Goal: Transaction & Acquisition: Purchase product/service

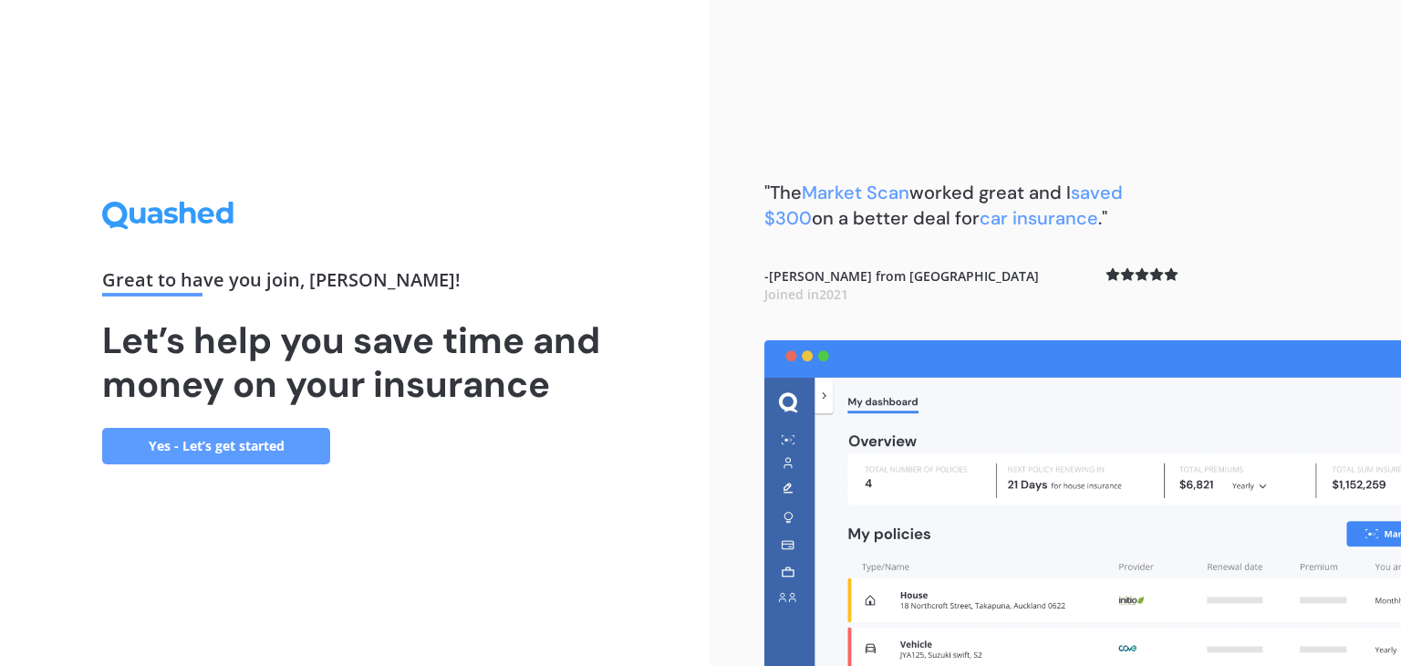
click at [233, 441] on link "Yes - Let’s get started" at bounding box center [216, 446] width 228 height 36
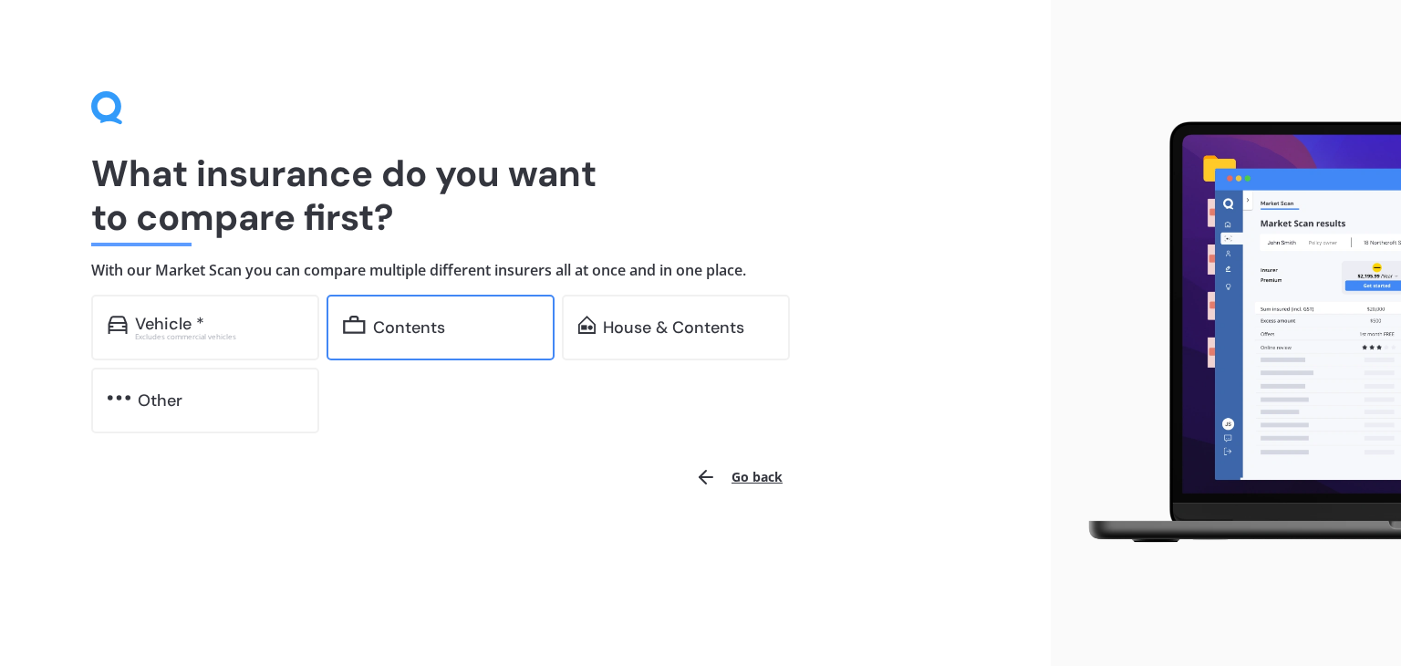
click at [518, 342] on div "Contents" at bounding box center [440, 328] width 228 height 66
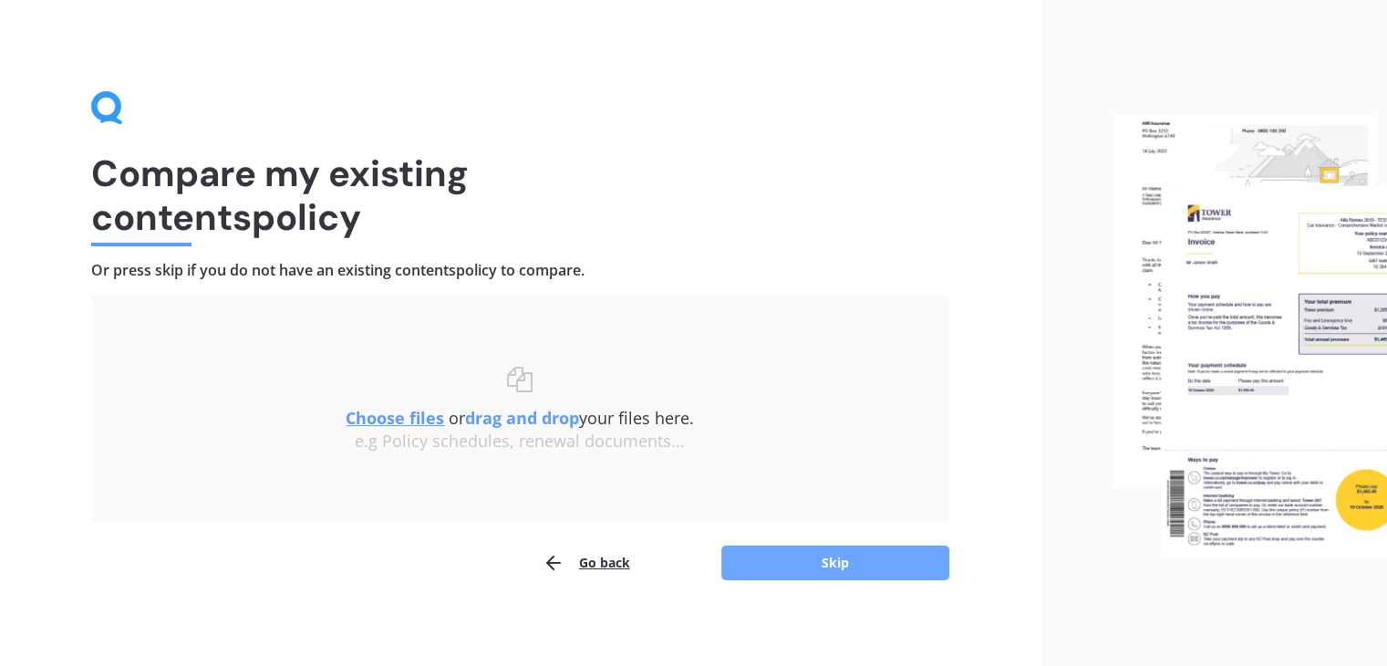
click at [812, 573] on button "Skip" at bounding box center [835, 562] width 228 height 35
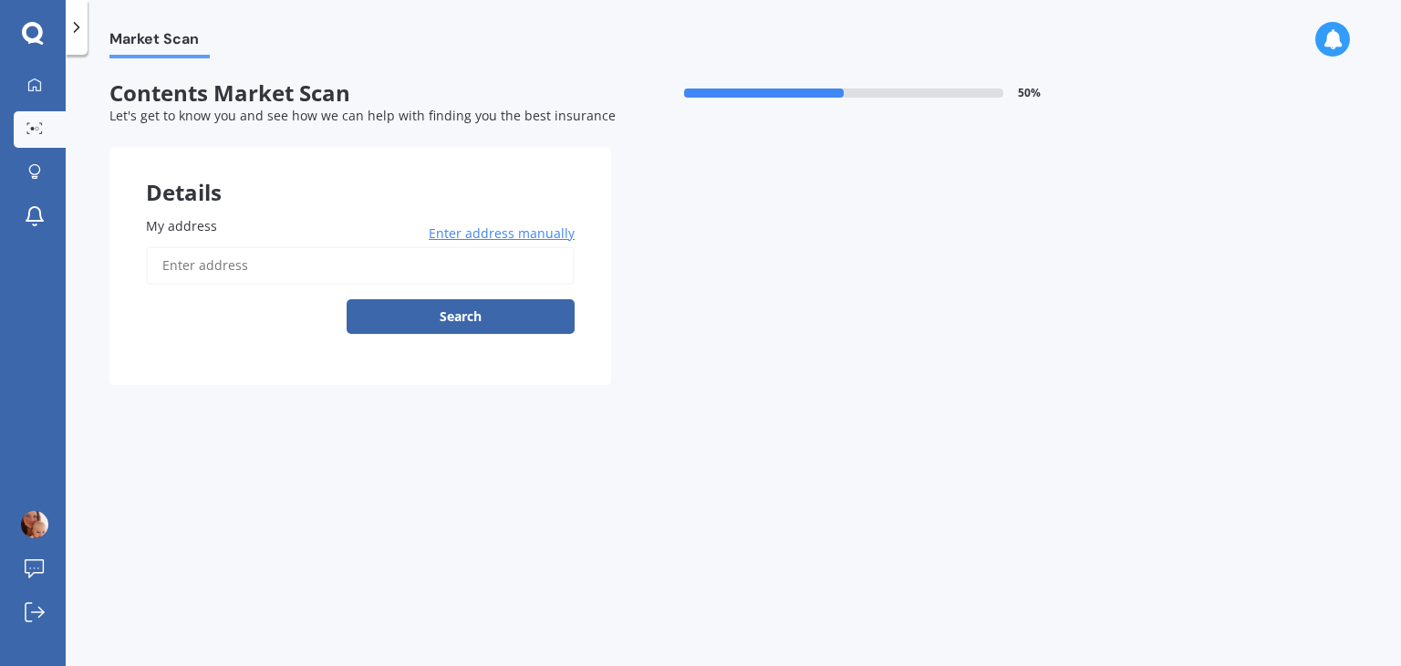
click at [521, 234] on span "Enter address manually" at bounding box center [502, 233] width 146 height 18
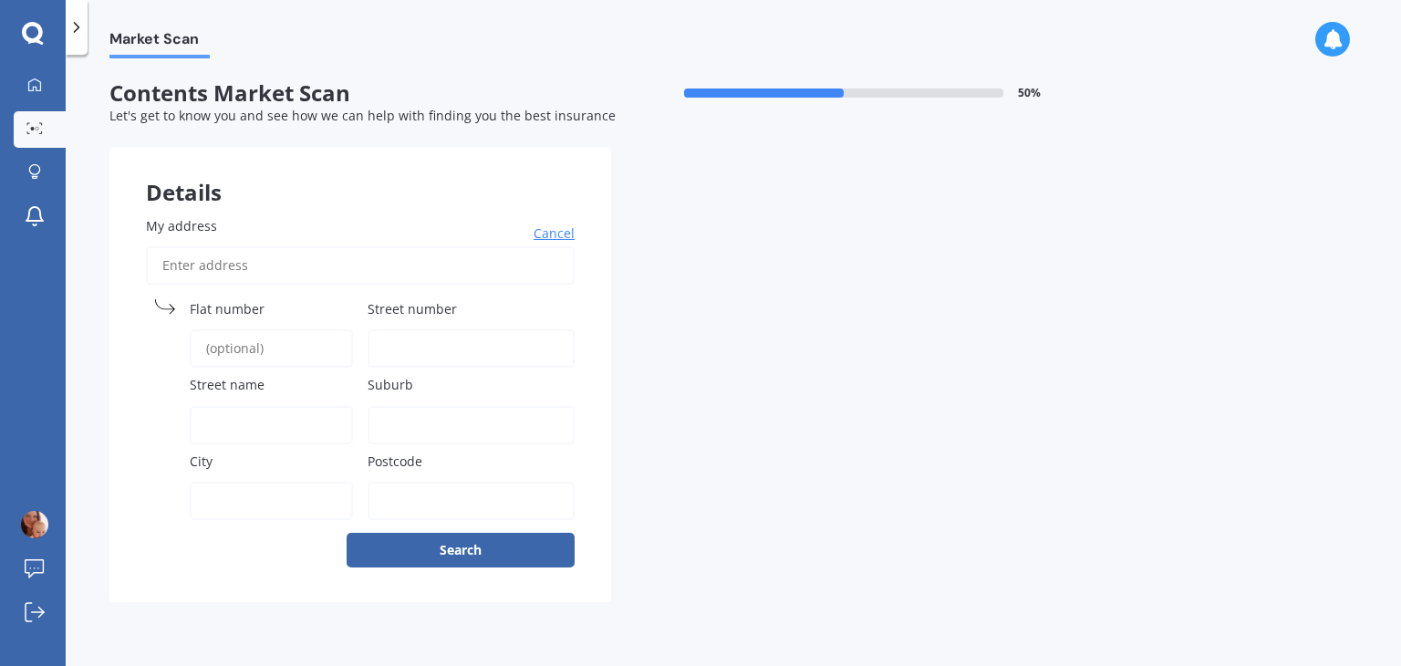
click at [446, 309] on span "Street number" at bounding box center [411, 308] width 89 height 17
click at [446, 329] on input "Street number" at bounding box center [470, 348] width 207 height 38
click at [561, 233] on span "Cancel" at bounding box center [553, 233] width 41 height 18
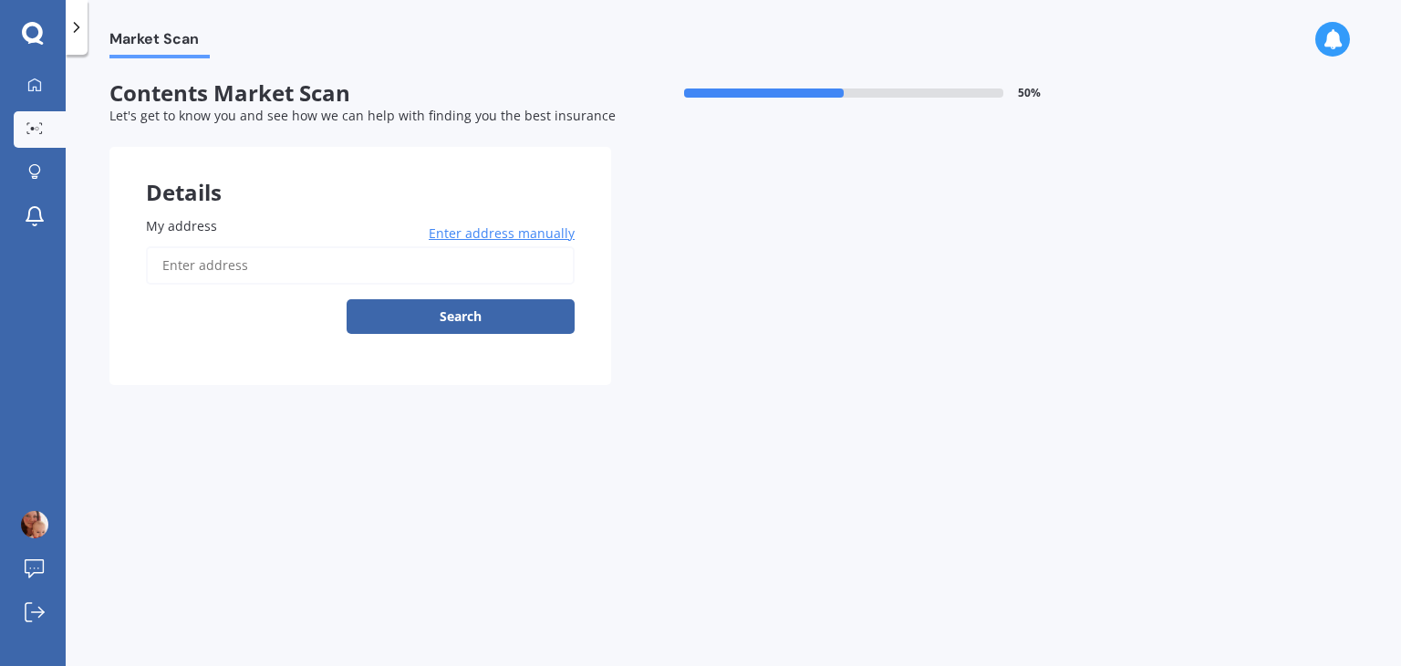
click at [213, 264] on input "My address" at bounding box center [360, 265] width 429 height 38
type input "[STREET_ADDRESS]"
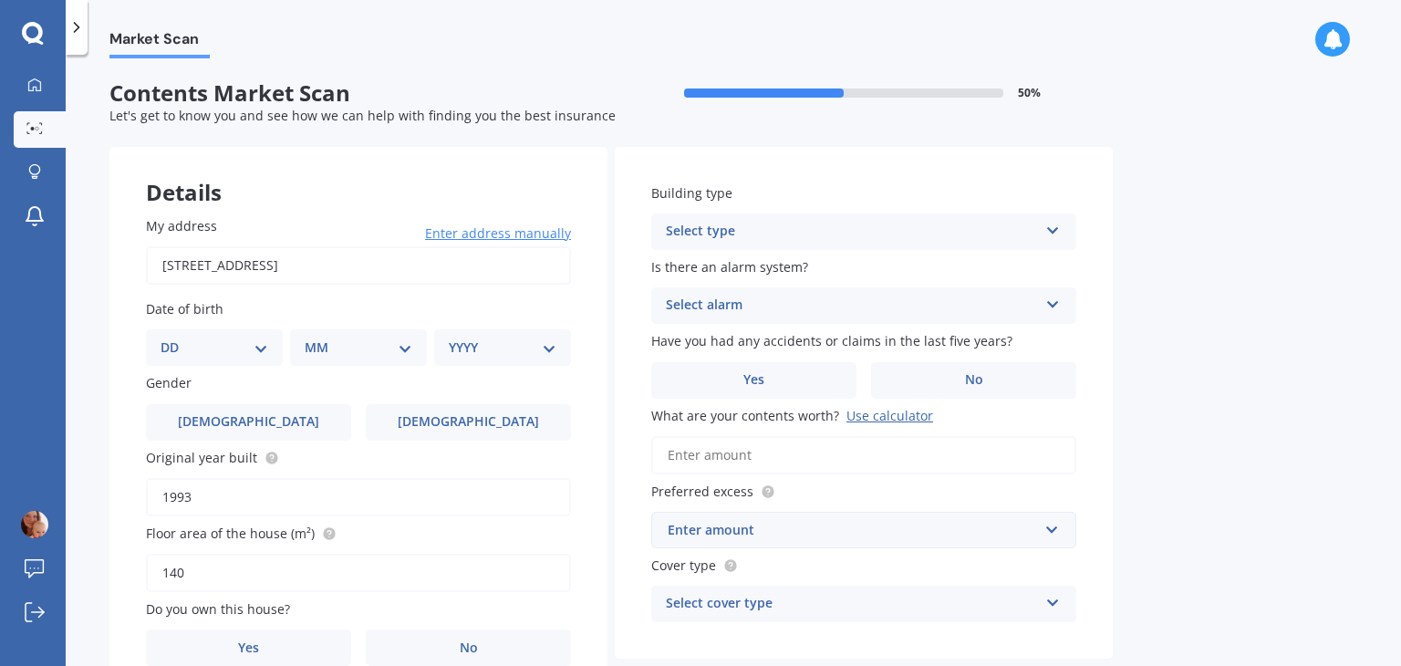
click at [184, 327] on div "Date of birth DD 01 02 03 04 05 06 07 08 09 10 11 12 13 14 15 16 17 18 19 20 21…" at bounding box center [358, 332] width 425 height 67
click at [193, 337] on select "DD 01 02 03 04 05 06 07 08 09 10 11 12 13 14 15 16 17 18 19 20 21 22 23 24 25 2…" at bounding box center [214, 347] width 108 height 20
select select "16"
click at [175, 337] on select "DD 01 02 03 04 05 06 07 08 09 10 11 12 13 14 15 16 17 18 19 20 21 22 23 24 25 2…" at bounding box center [214, 347] width 108 height 20
click at [300, 346] on div "MM 01 02 03 04 05 06 07 08 09 10 11 12" at bounding box center [361, 347] width 129 height 36
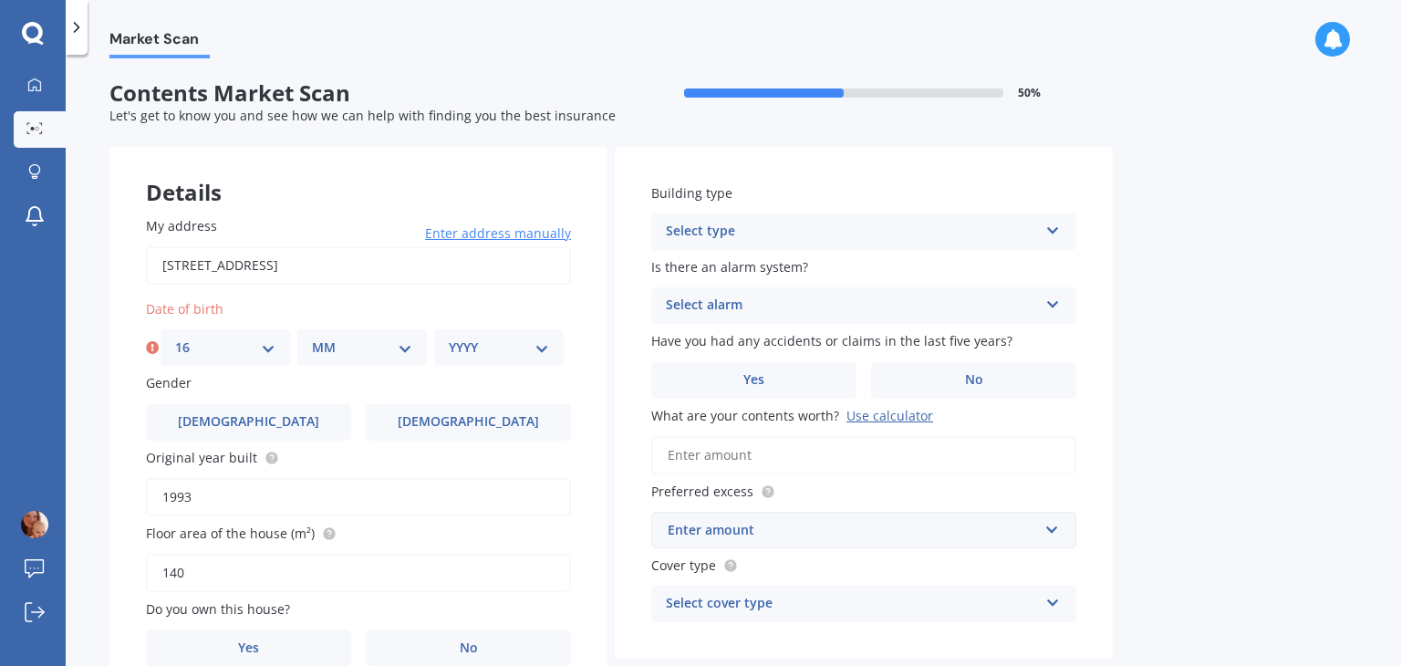
click at [315, 351] on select "MM 01 02 03 04 05 06 07 08 09 10 11 12" at bounding box center [362, 347] width 100 height 20
select select "01"
click at [312, 337] on select "MM 01 02 03 04 05 06 07 08 09 10 11 12" at bounding box center [362, 347] width 100 height 20
click at [490, 353] on select "YYYY 2009 2008 2007 2006 2005 2004 2003 2002 2001 2000 1999 1998 1997 1996 1995…" at bounding box center [499, 347] width 100 height 20
select select "1993"
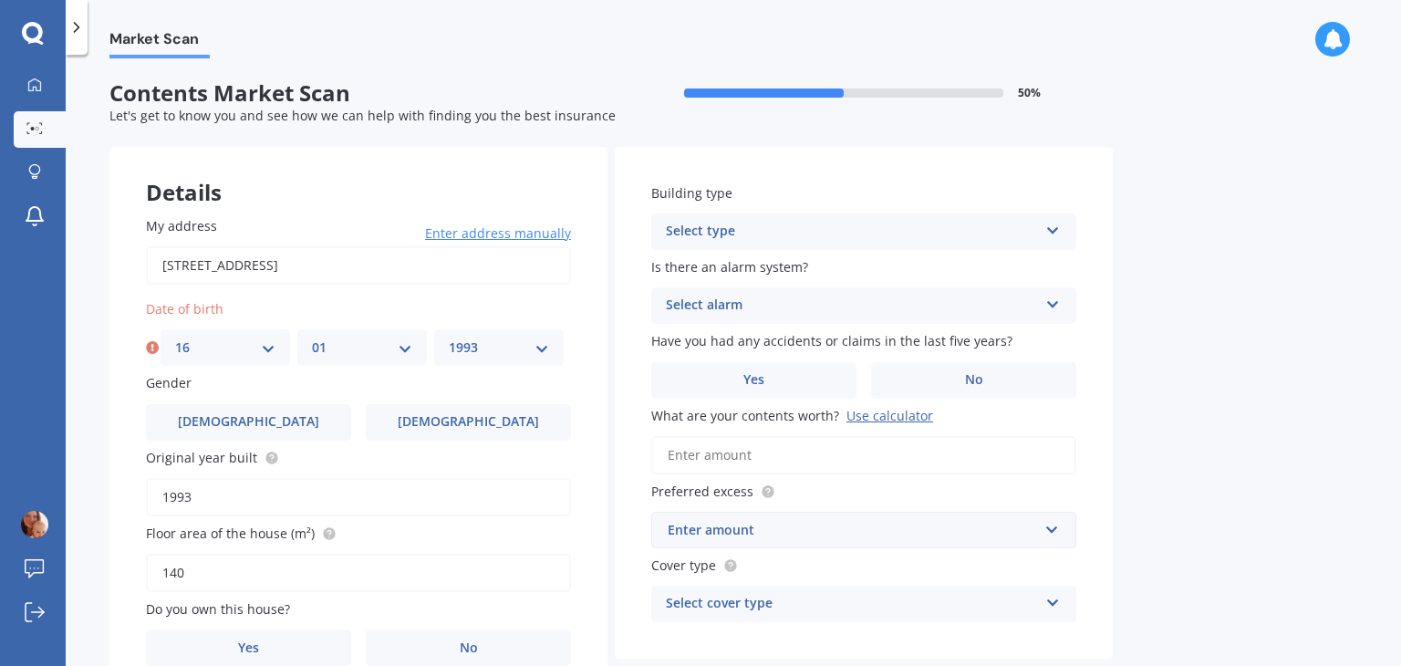
click at [449, 337] on select "YYYY 2009 2008 2007 2006 2005 2004 2003 2002 2001 2000 1999 1998 1997 1996 1995…" at bounding box center [499, 347] width 100 height 20
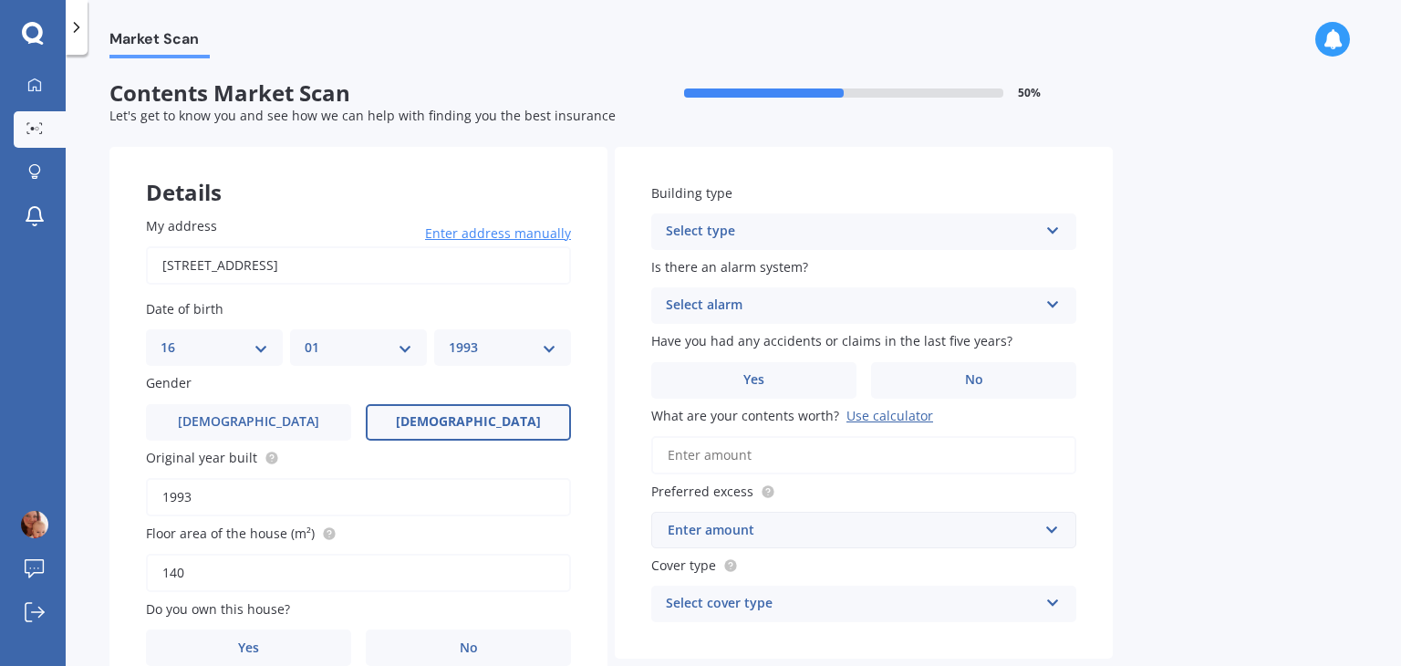
click at [456, 409] on label "[DEMOGRAPHIC_DATA]" at bounding box center [468, 422] width 205 height 36
click at [0, 0] on input "[DEMOGRAPHIC_DATA]" at bounding box center [0, 0] width 0 height 0
click at [241, 506] on input "1993" at bounding box center [358, 497] width 425 height 38
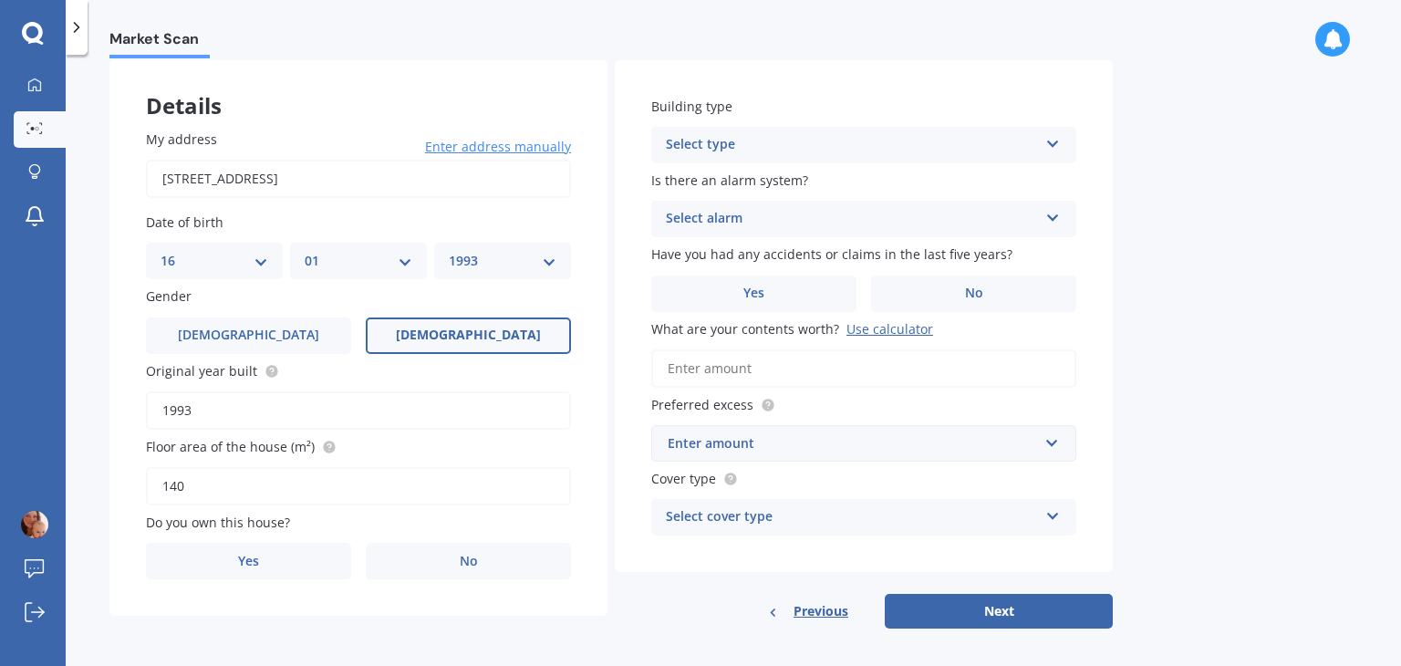
scroll to position [98, 0]
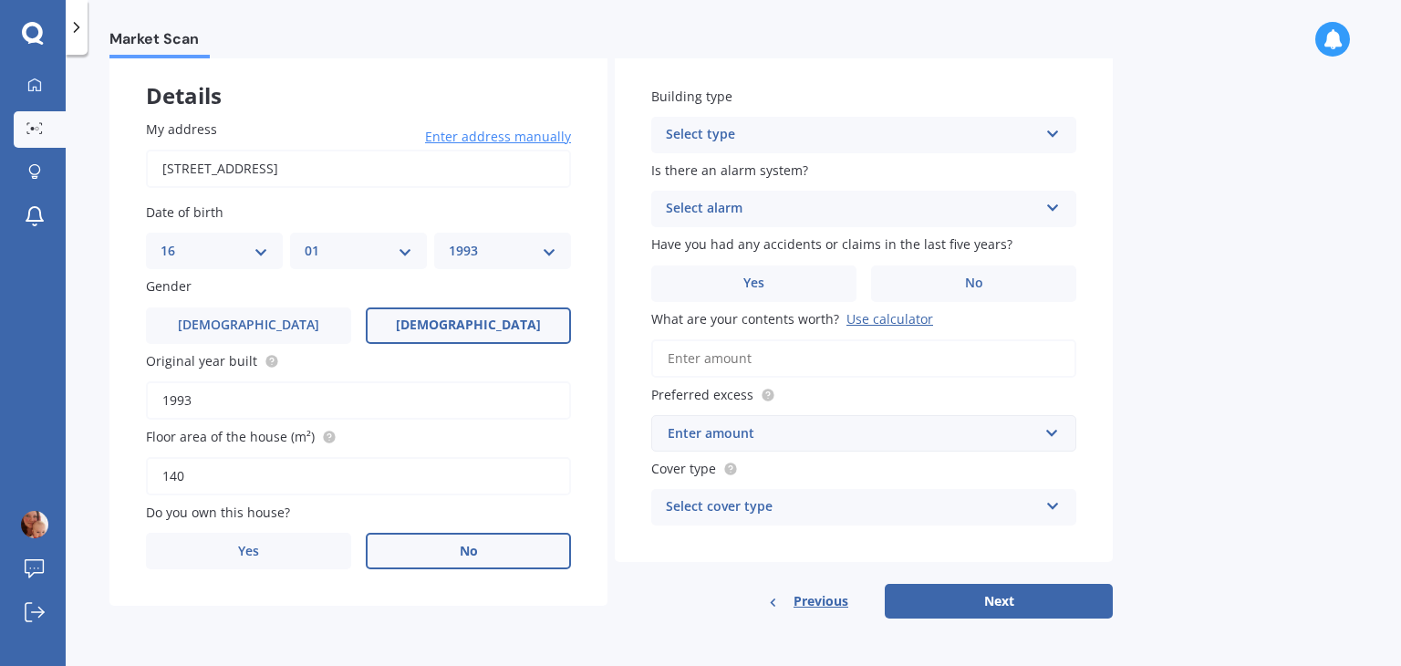
click at [412, 563] on label "No" at bounding box center [468, 551] width 205 height 36
click at [0, 0] on input "No" at bounding box center [0, 0] width 0 height 0
click at [308, 625] on div "Select occupant" at bounding box center [346, 625] width 372 height 22
click at [253, 621] on div "Tenant" at bounding box center [346, 625] width 372 height 22
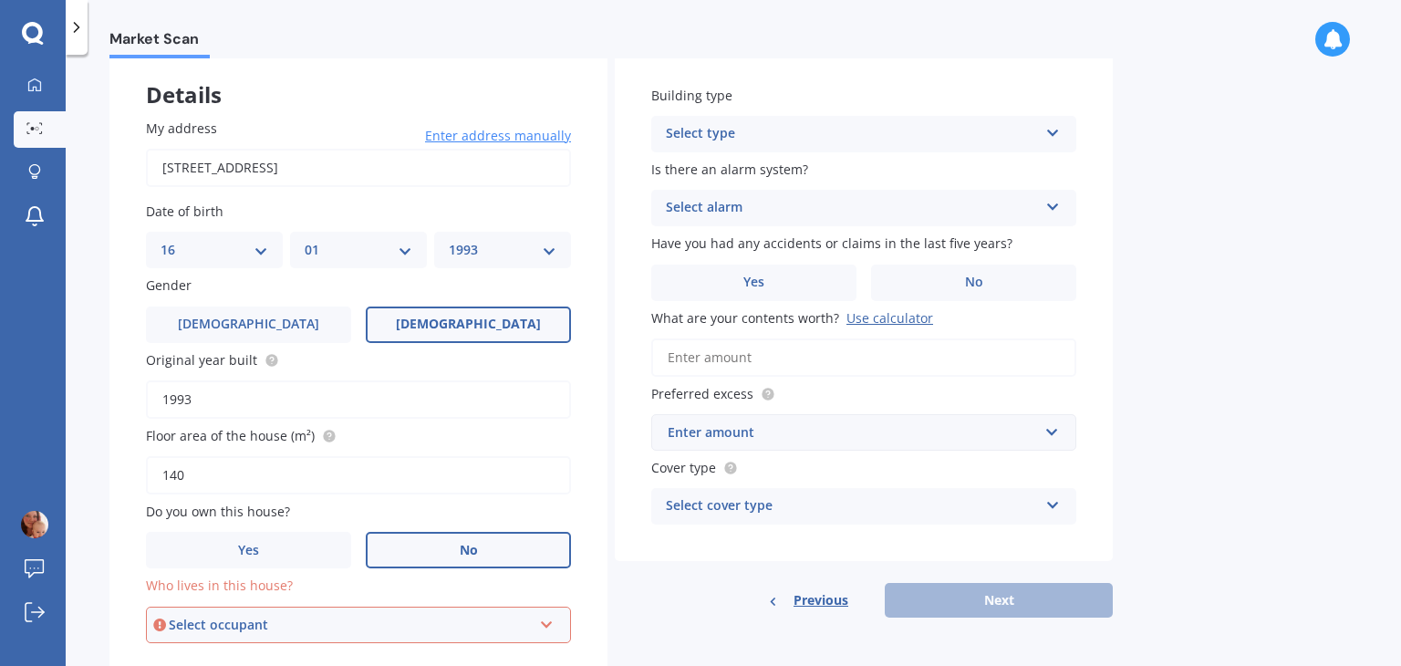
click at [255, 628] on div "Select occupant" at bounding box center [350, 625] width 363 height 20
click at [248, 584] on div "Tenant" at bounding box center [358, 590] width 421 height 33
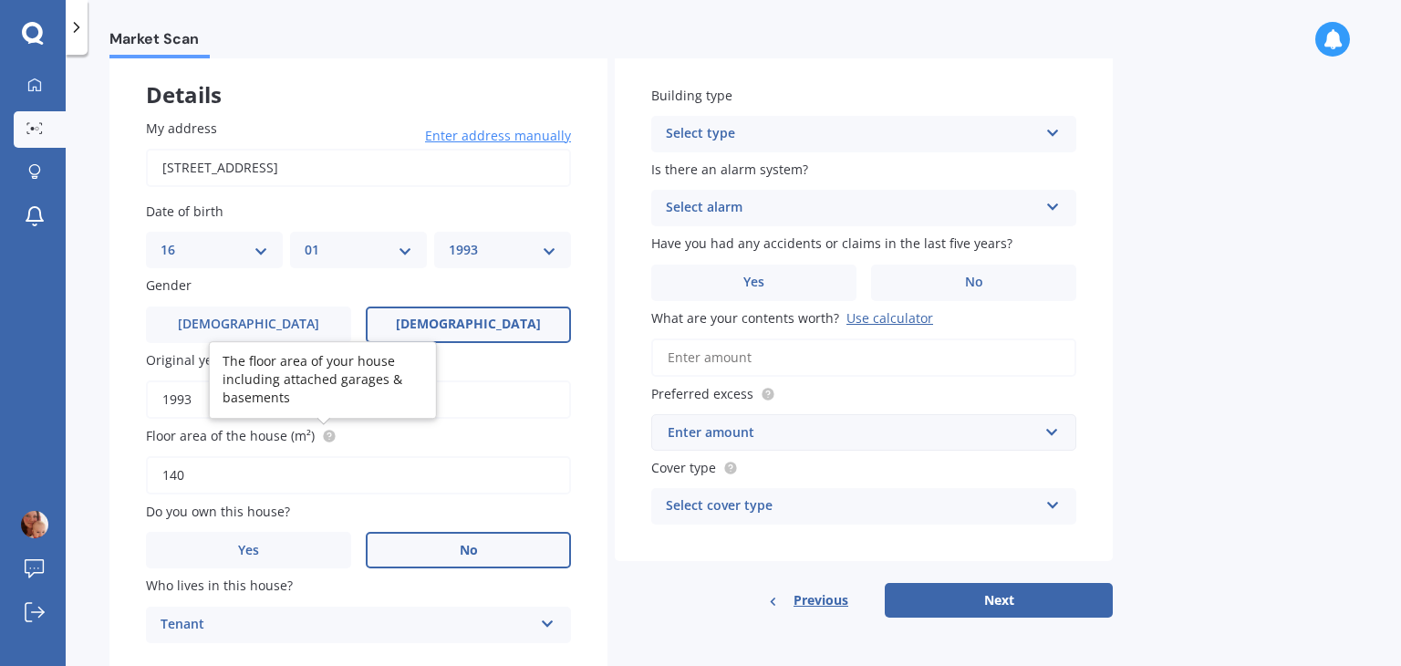
click at [322, 441] on icon at bounding box center [329, 436] width 15 height 15
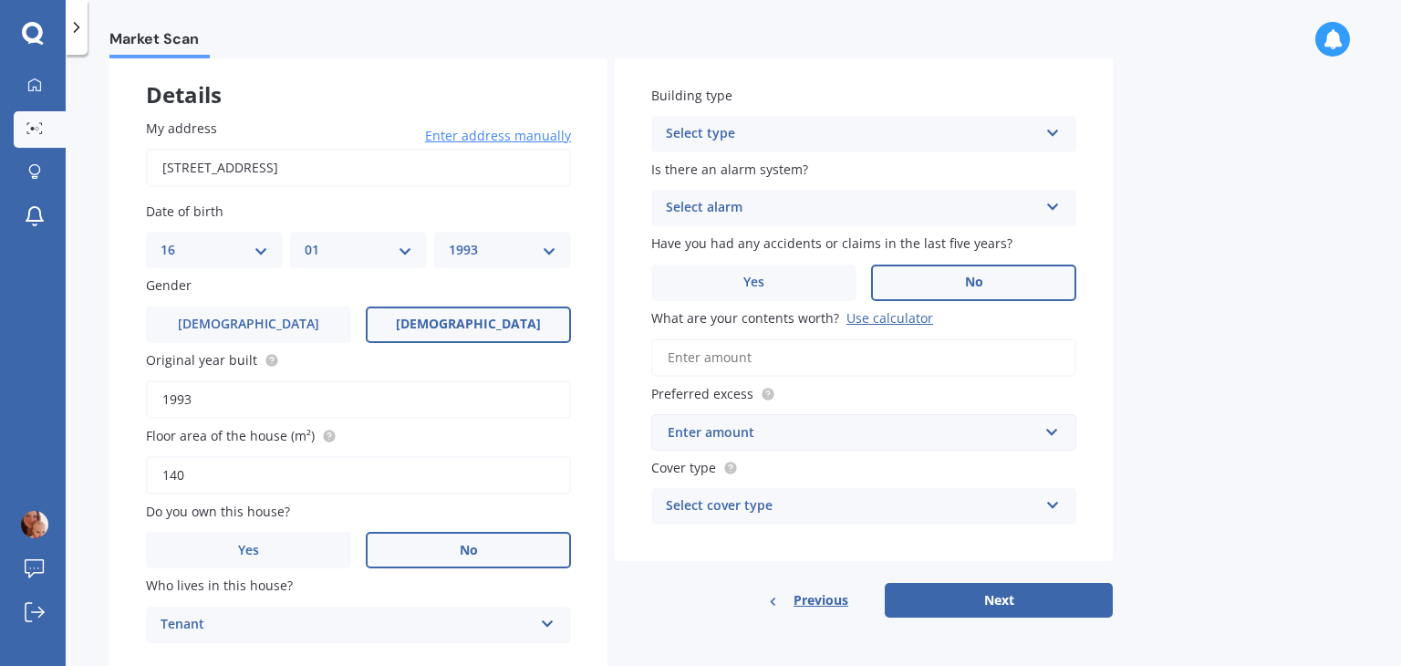
click at [962, 280] on label "No" at bounding box center [973, 282] width 205 height 36
click at [0, 0] on input "No" at bounding box center [0, 0] width 0 height 0
click at [878, 209] on div "Select alarm" at bounding box center [852, 208] width 372 height 22
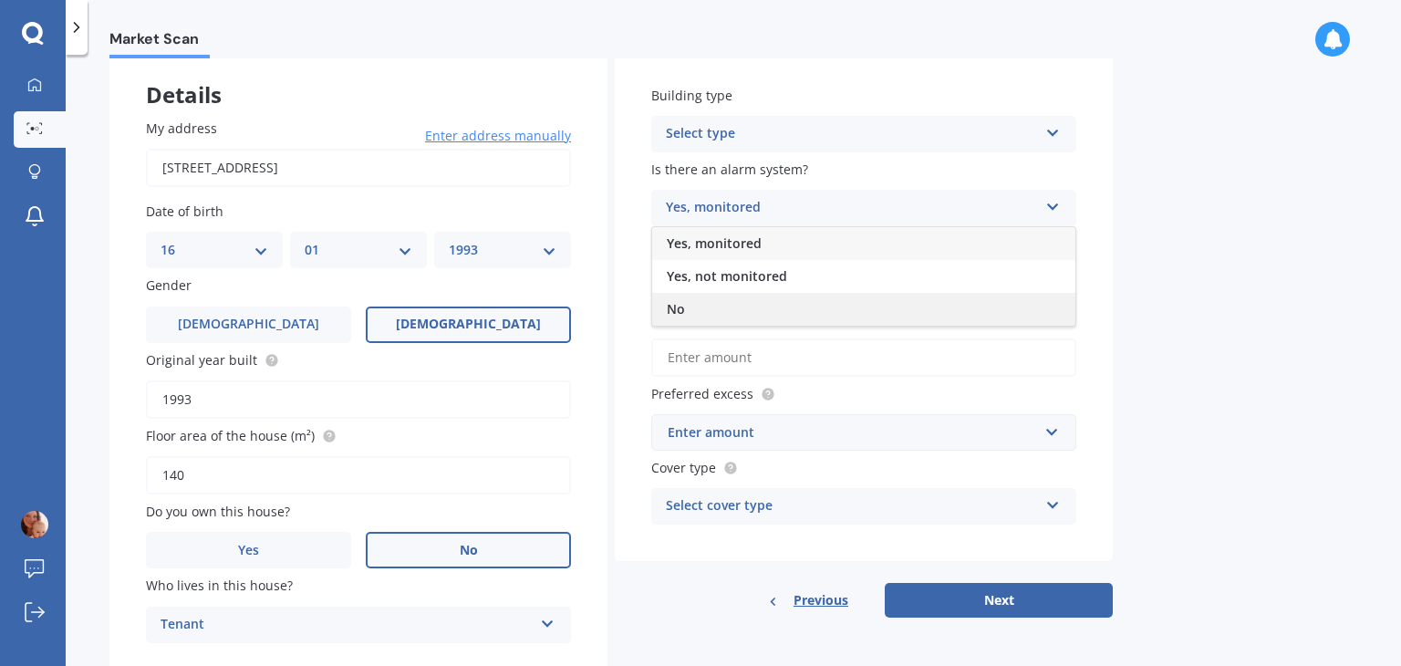
click at [709, 306] on div "No" at bounding box center [863, 309] width 423 height 33
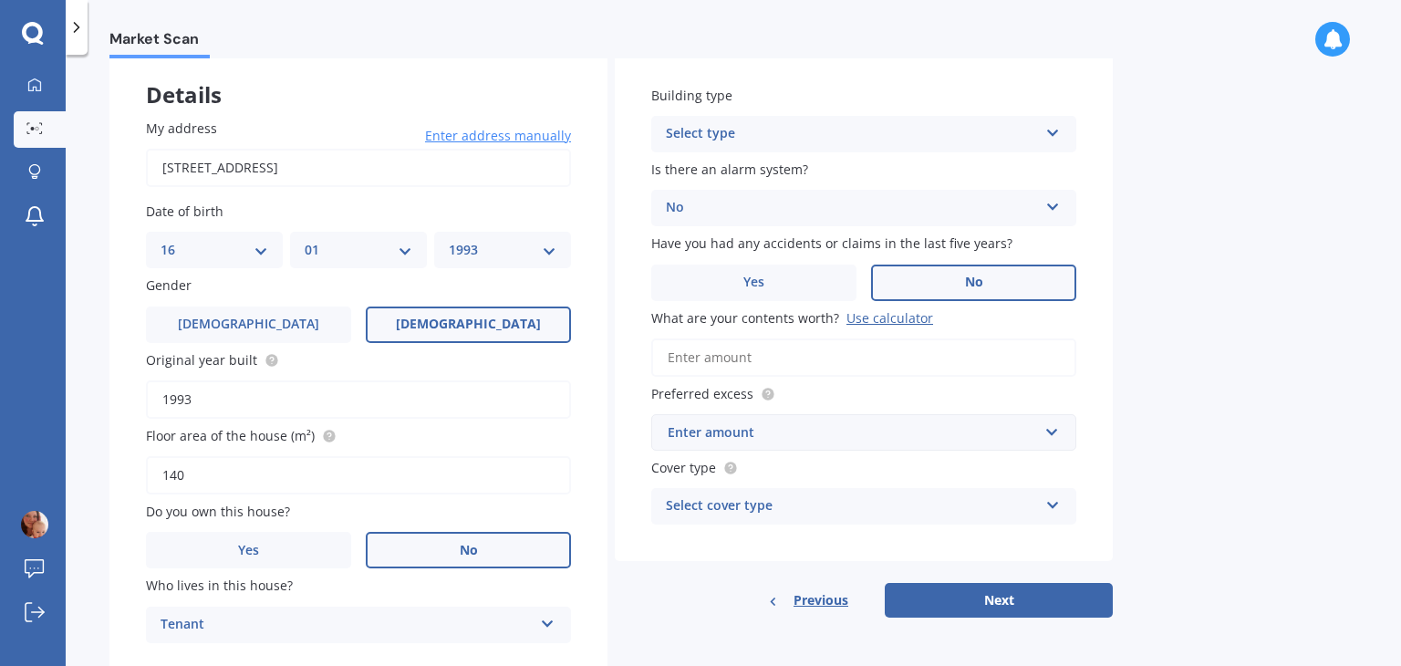
click at [755, 125] on div "Select type" at bounding box center [852, 134] width 372 height 22
click at [724, 167] on span "Freestanding" at bounding box center [707, 168] width 81 height 17
click at [753, 359] on input "What are your contents worth? Use calculator" at bounding box center [863, 357] width 425 height 38
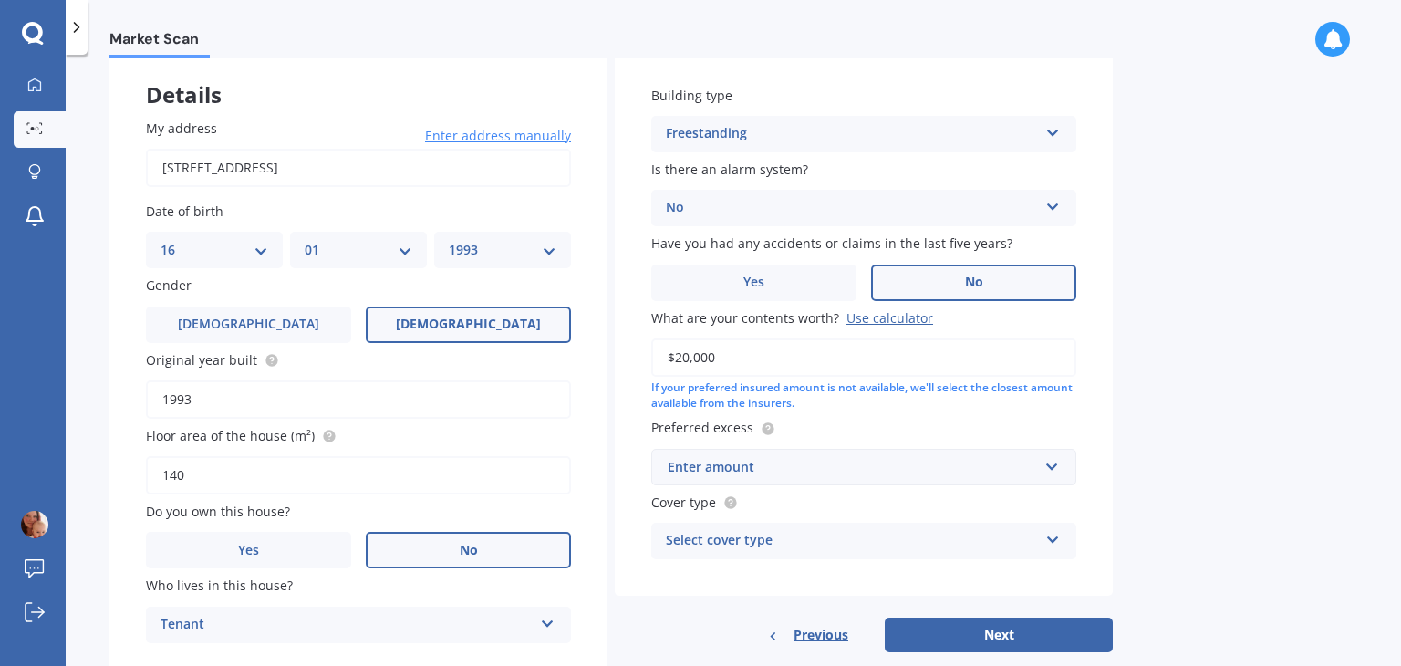
click at [686, 357] on input "$20,000" at bounding box center [863, 357] width 425 height 38
click at [815, 473] on div "Enter amount" at bounding box center [852, 467] width 370 height 20
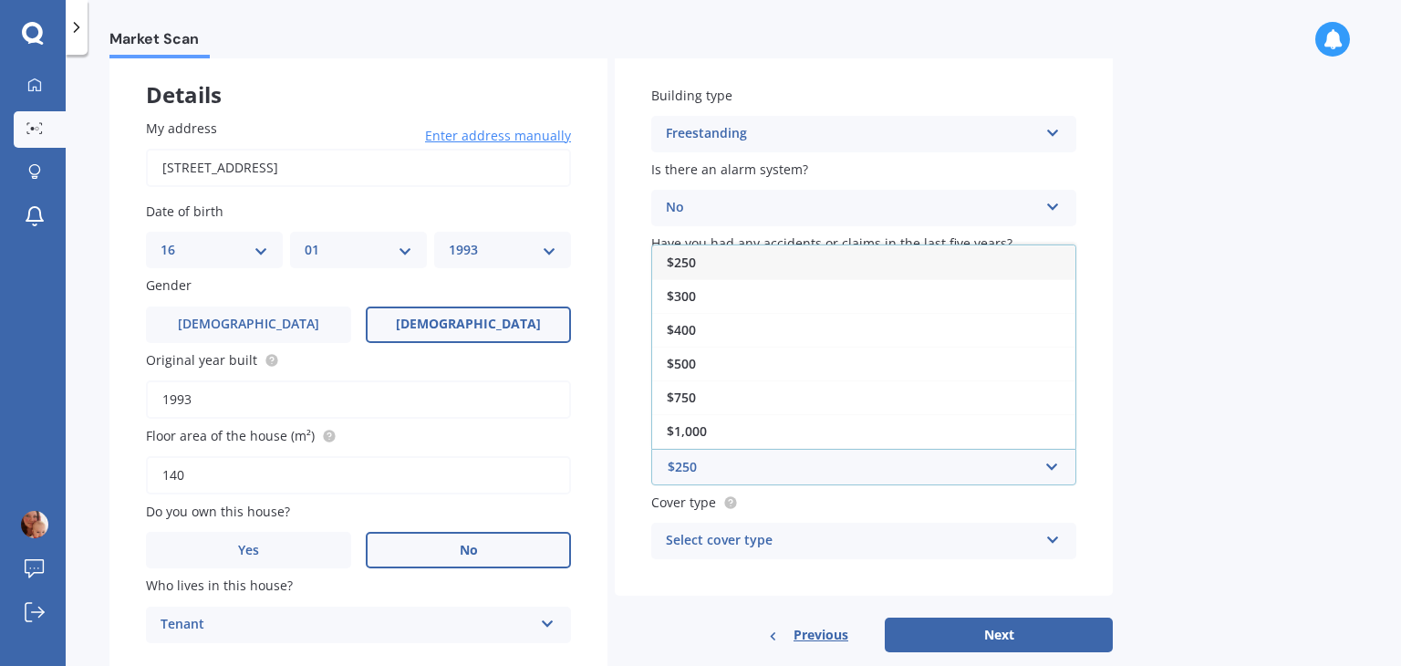
click at [839, 262] on div "$250" at bounding box center [863, 262] width 423 height 34
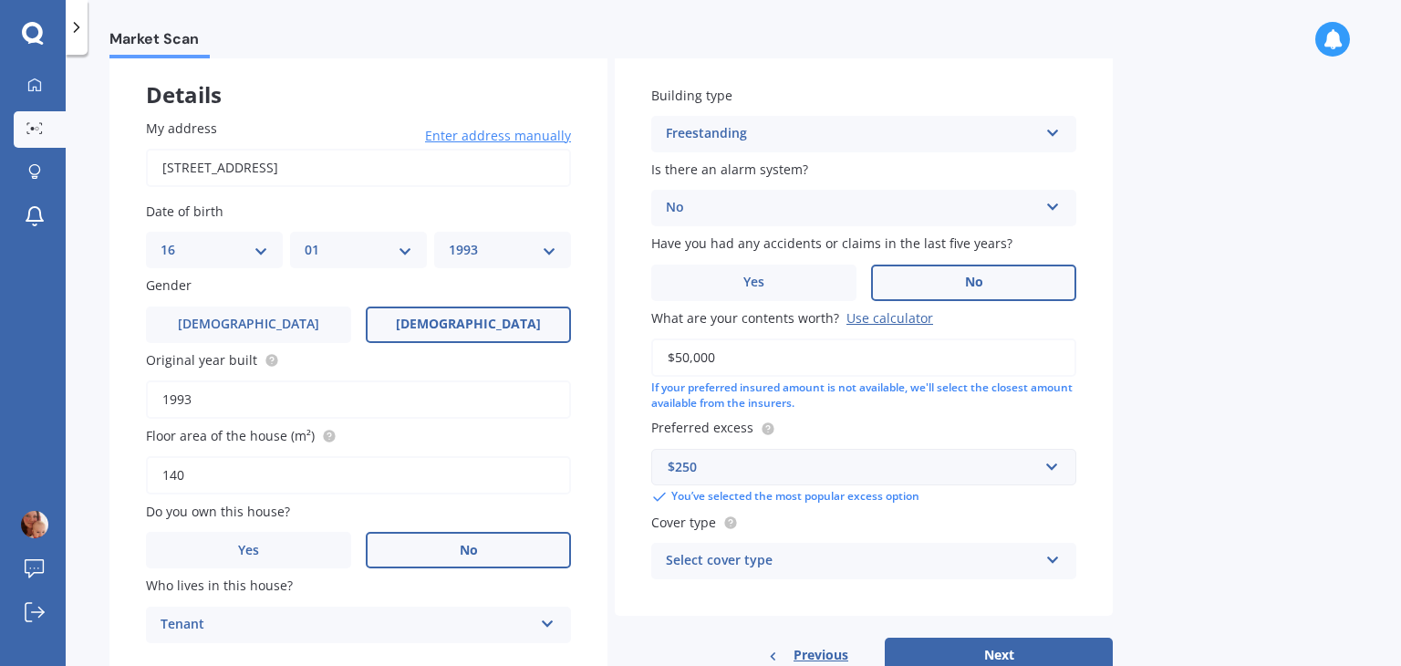
click at [745, 562] on div "Select cover type" at bounding box center [852, 561] width 372 height 22
click at [740, 579] on div "Building type Freestanding Freestanding Multi-unit (in a block of 6 or less) Mu…" at bounding box center [864, 332] width 498 height 566
click at [736, 564] on div "High" at bounding box center [852, 561] width 372 height 22
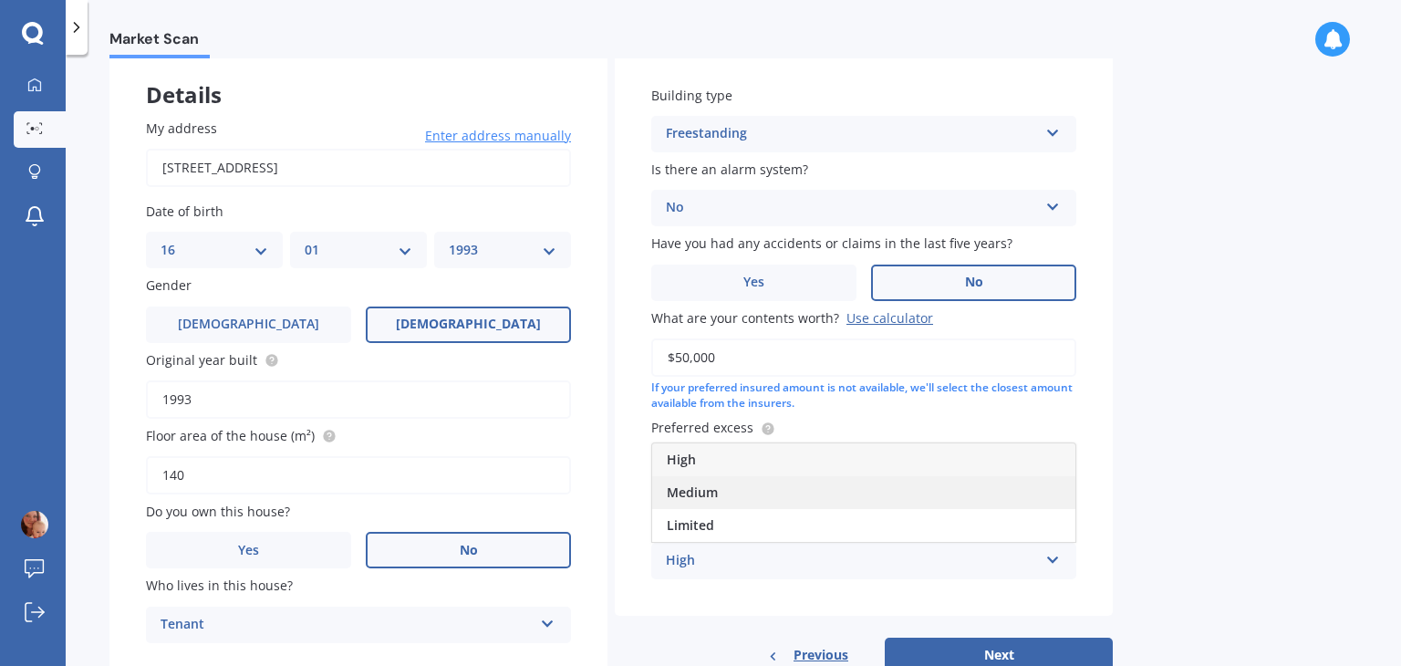
click at [722, 493] on div "Medium" at bounding box center [863, 492] width 423 height 33
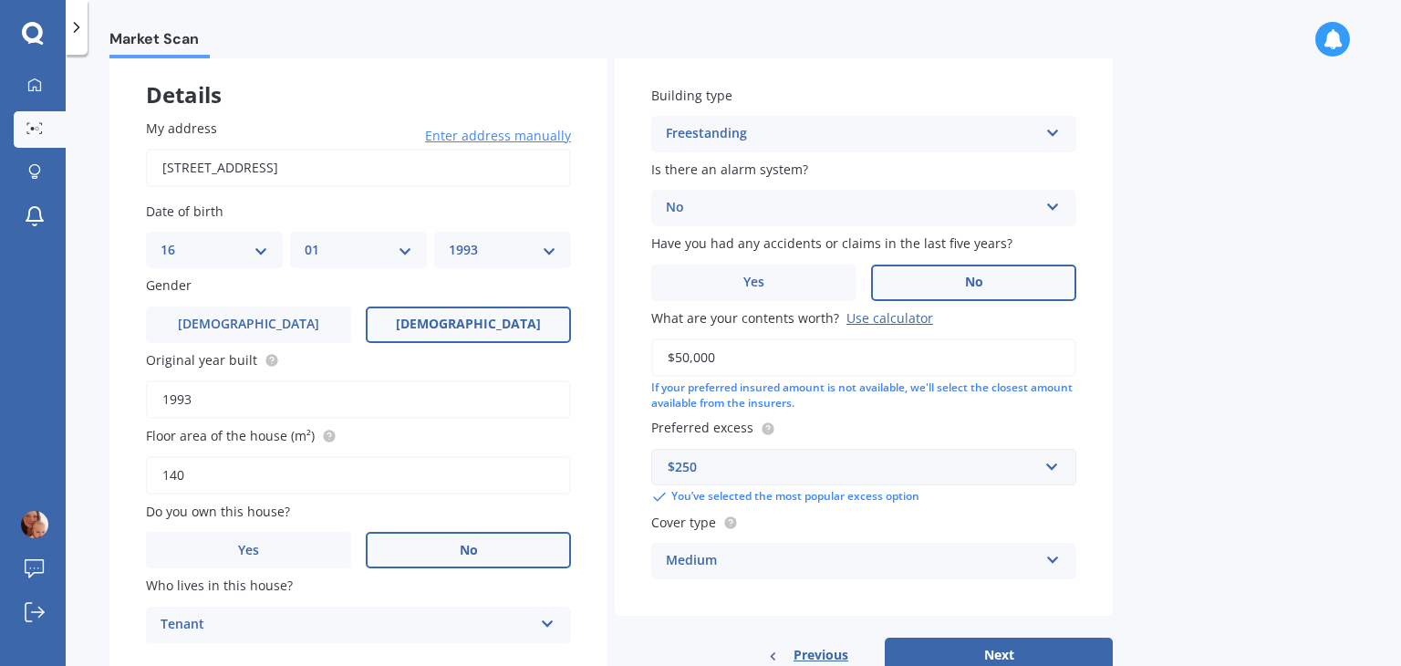
click at [682, 358] on input "$50,000" at bounding box center [863, 357] width 425 height 38
click at [989, 654] on button "Next" at bounding box center [998, 654] width 228 height 35
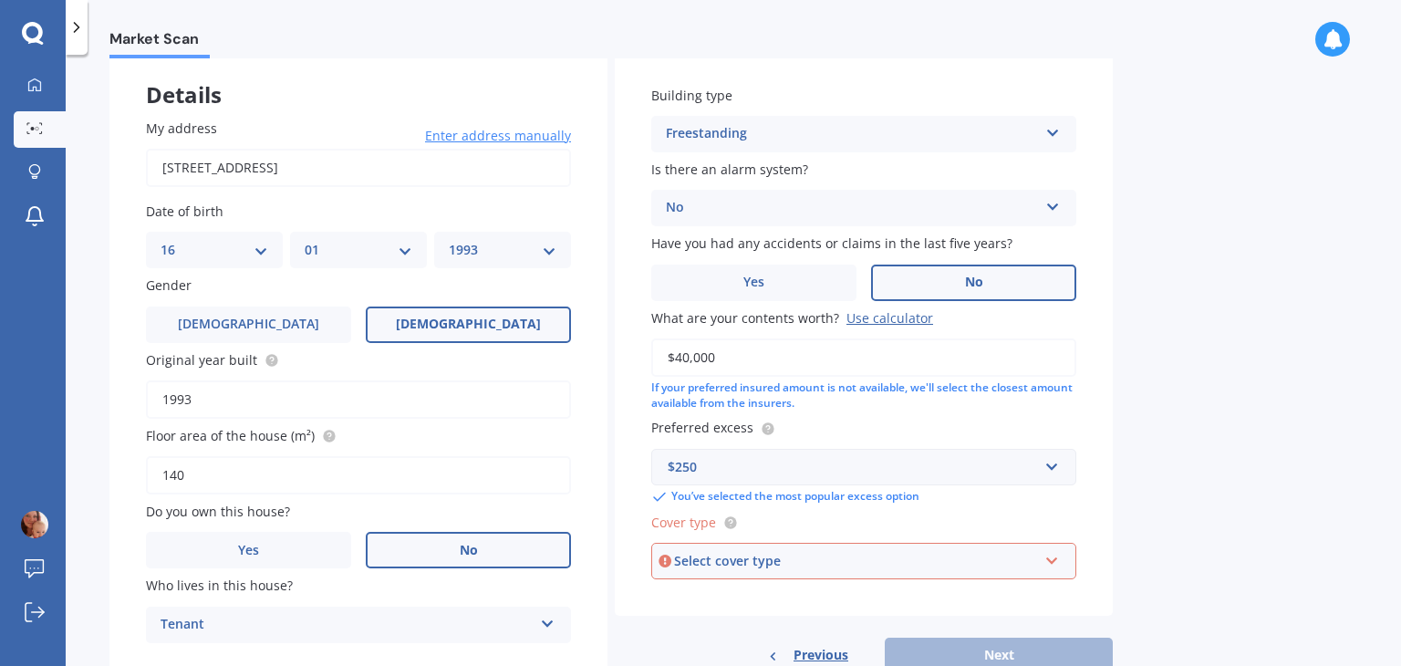
click at [769, 566] on div "Select cover type" at bounding box center [855, 561] width 363 height 20
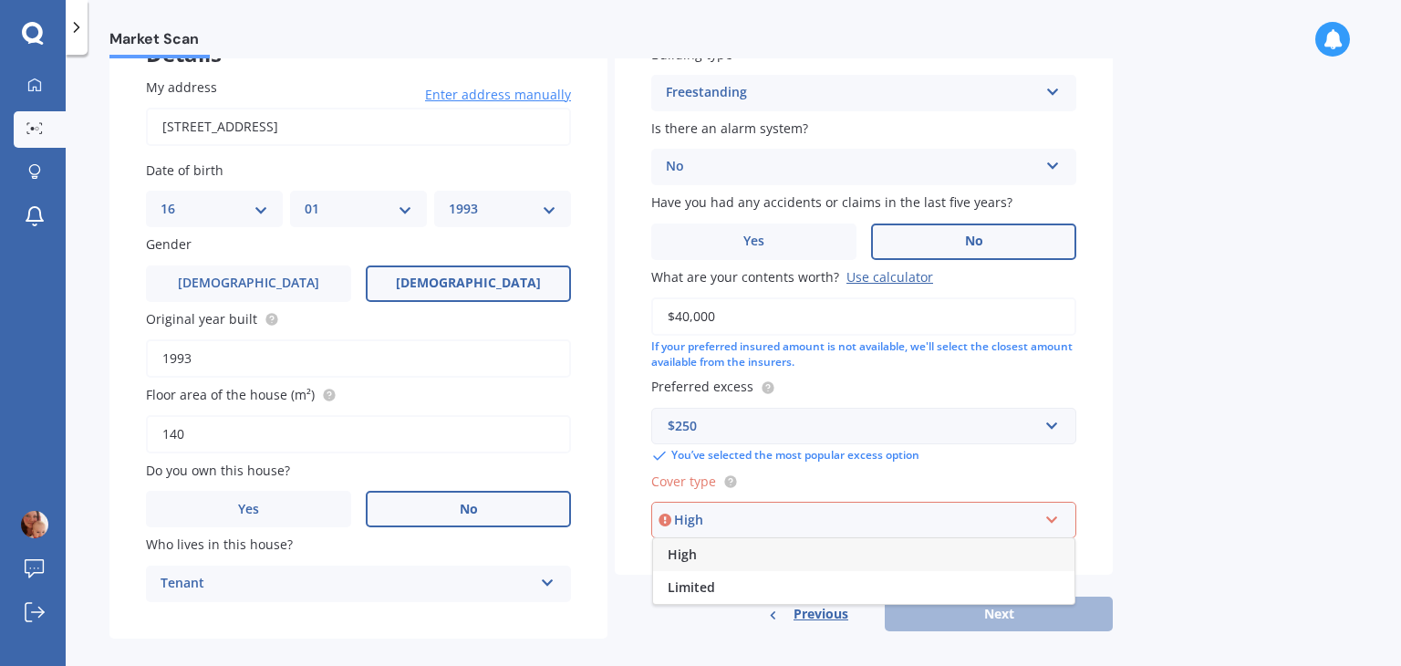
scroll to position [142, 0]
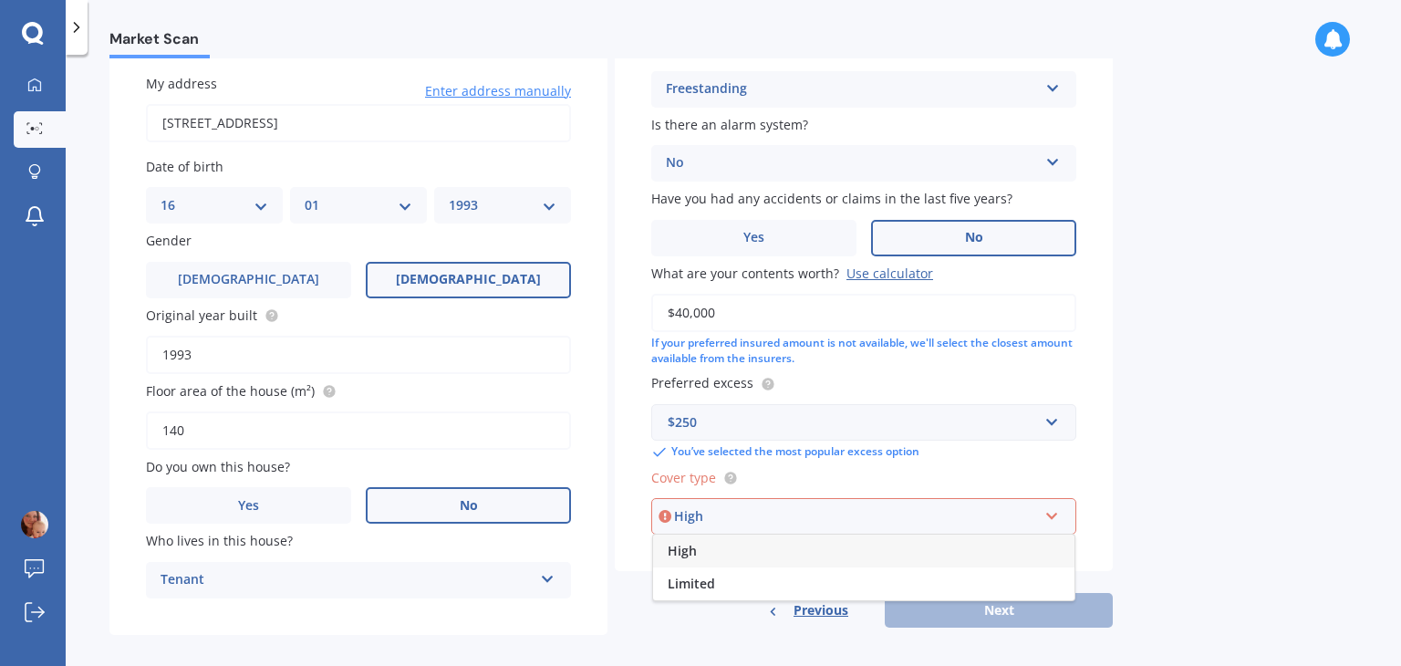
click at [693, 554] on span "High" at bounding box center [681, 550] width 29 height 17
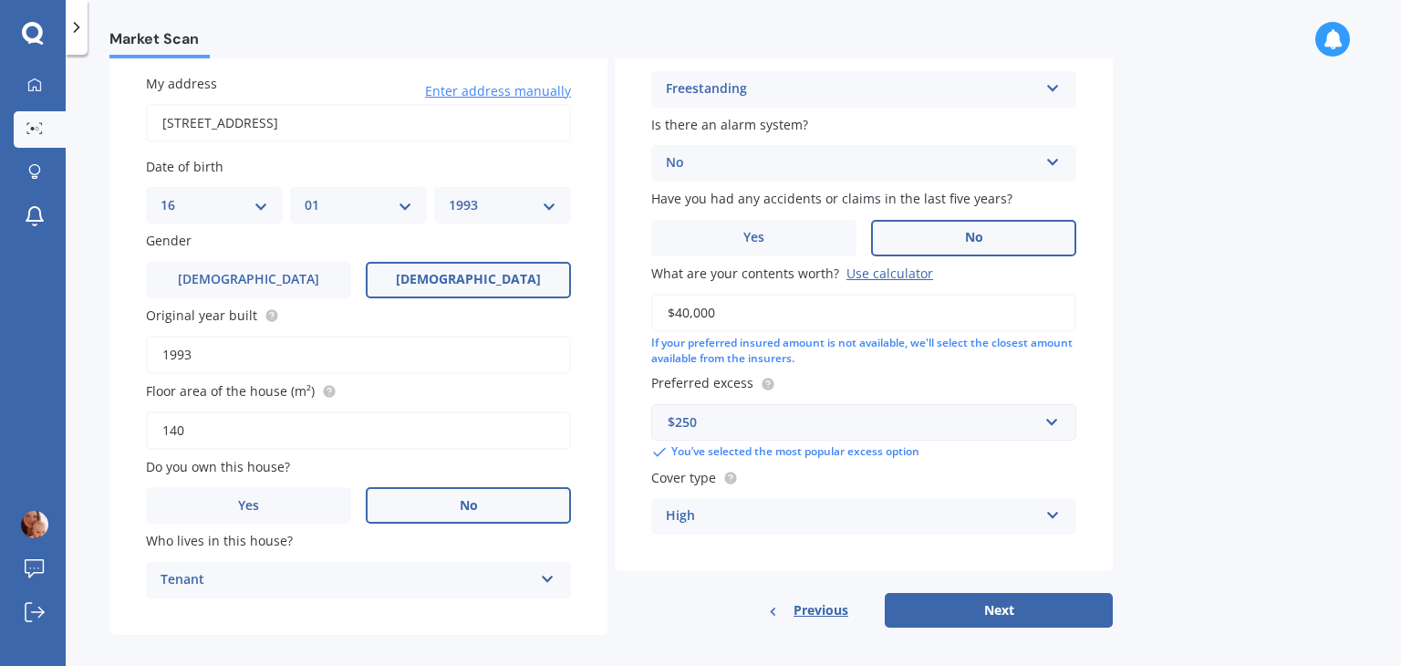
click at [684, 311] on input "$40,000" at bounding box center [863, 313] width 425 height 38
type input "$50,000"
click at [724, 563] on div "Building type Freestanding Freestanding Multi-unit (in a block of 6 or less) Mu…" at bounding box center [864, 288] width 498 height 566
click at [726, 519] on div "High" at bounding box center [852, 516] width 372 height 22
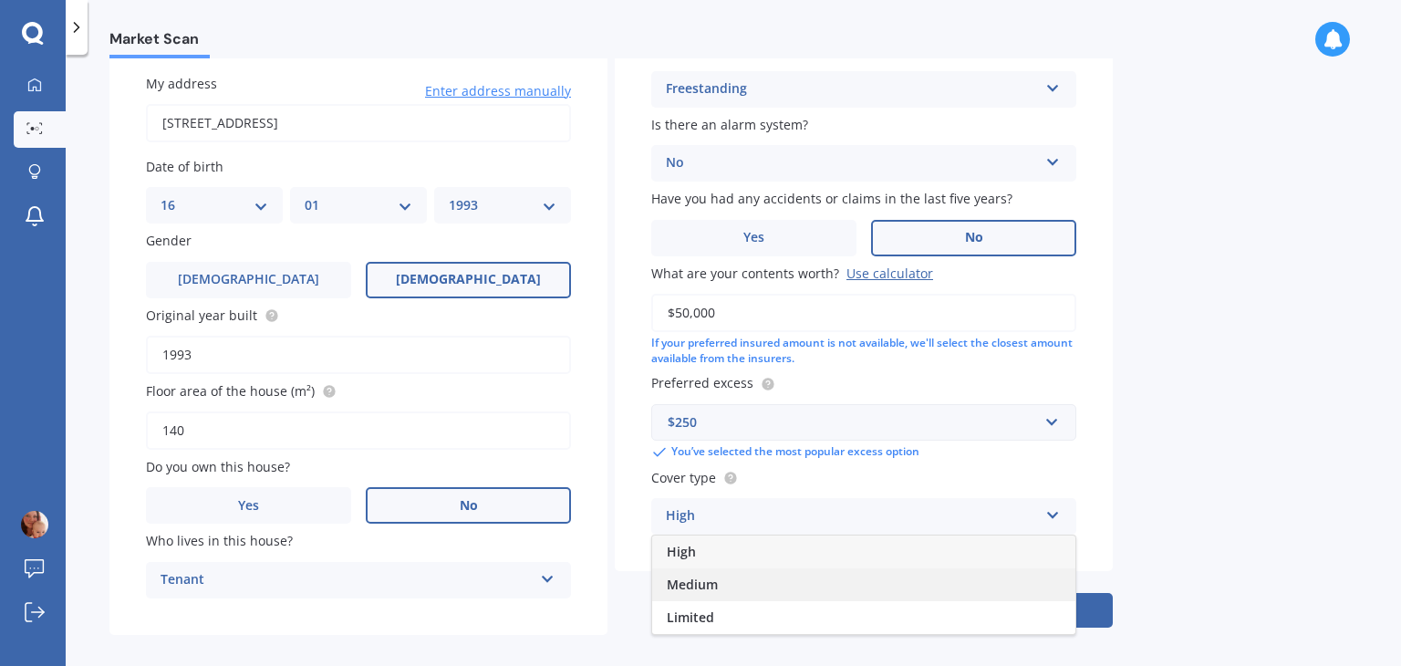
click at [714, 582] on span "Medium" at bounding box center [692, 583] width 51 height 17
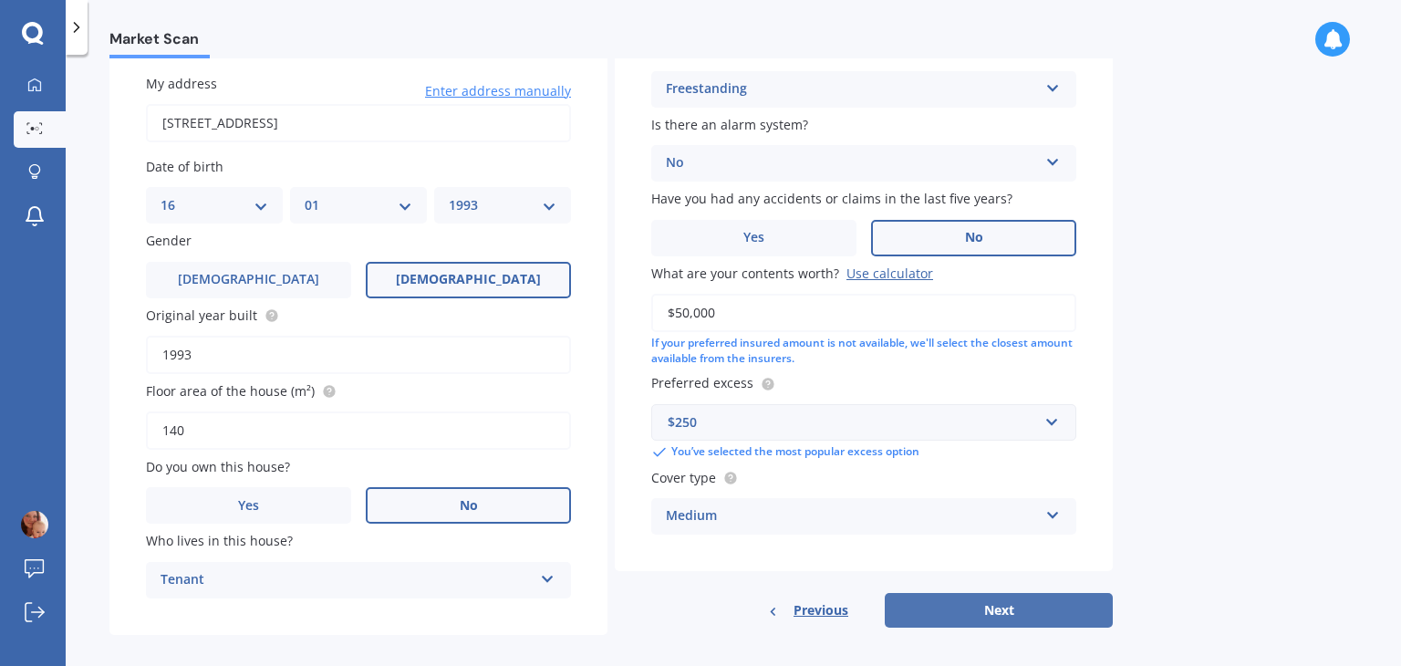
click at [974, 622] on button "Next" at bounding box center [998, 610] width 228 height 35
select select "16"
select select "01"
select select "1993"
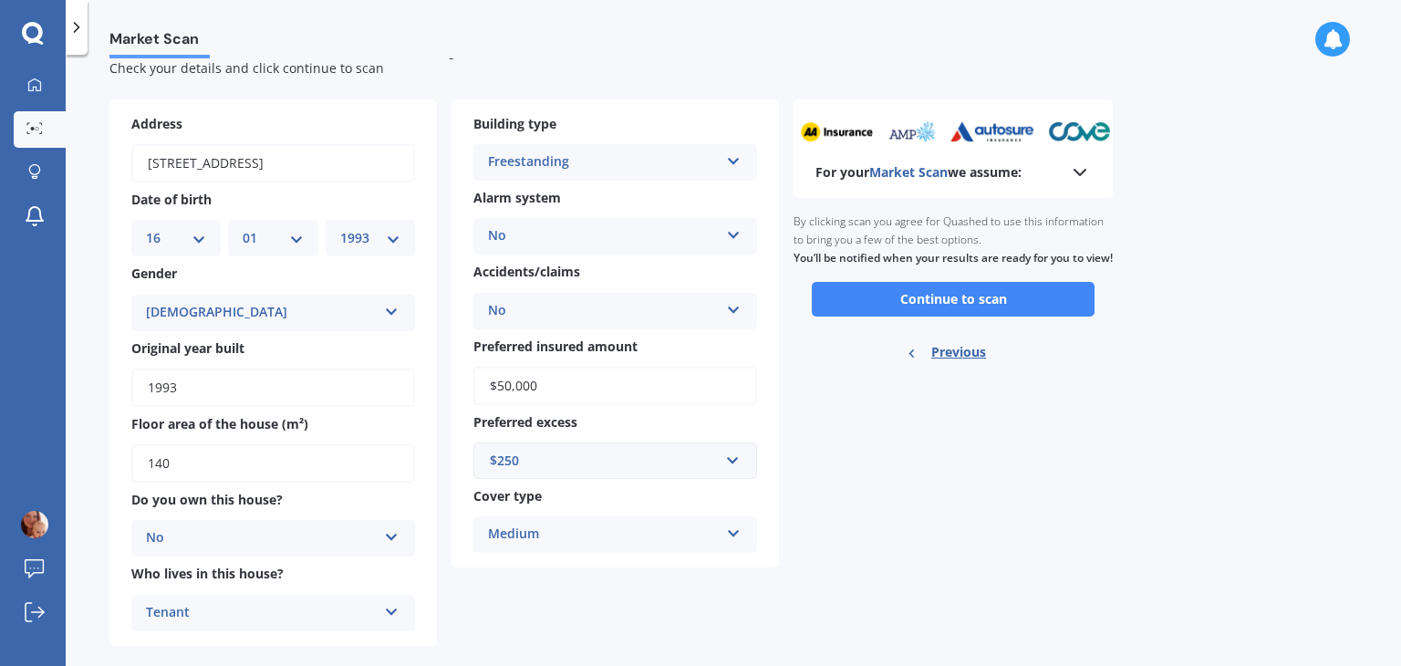
scroll to position [65, 0]
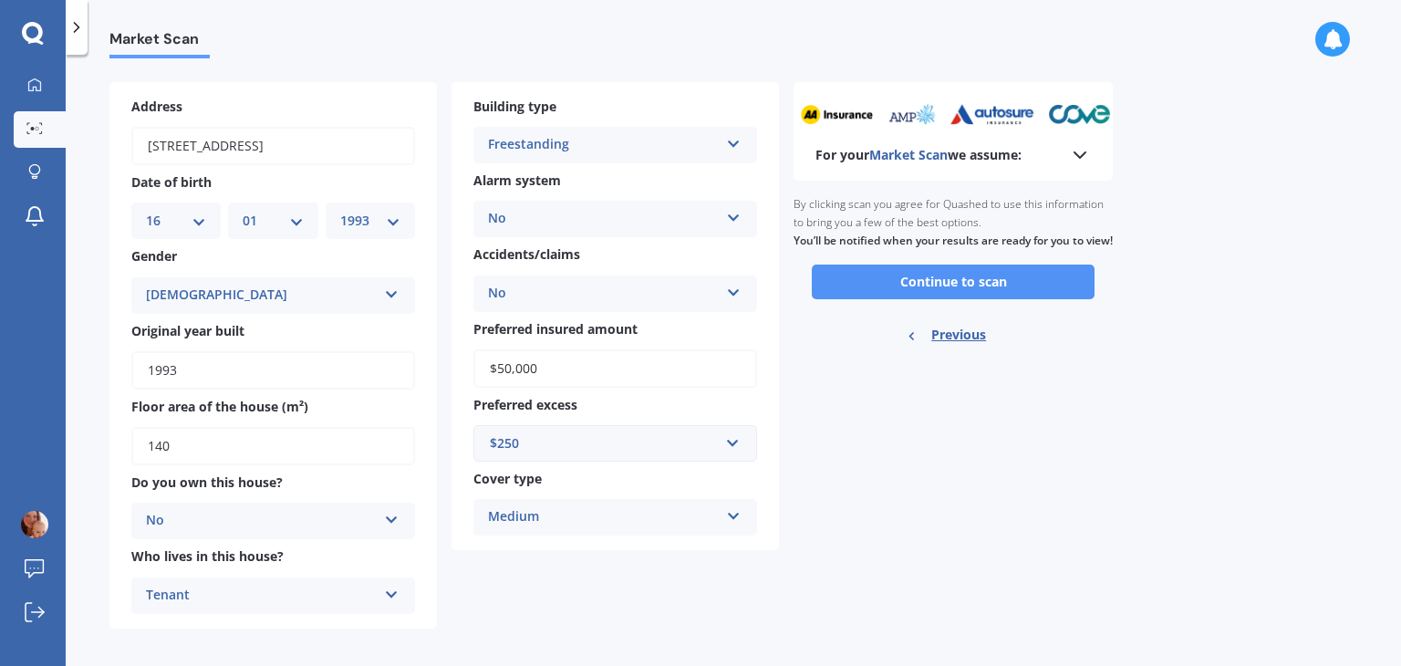
click at [889, 297] on button "Continue to scan" at bounding box center [953, 281] width 283 height 35
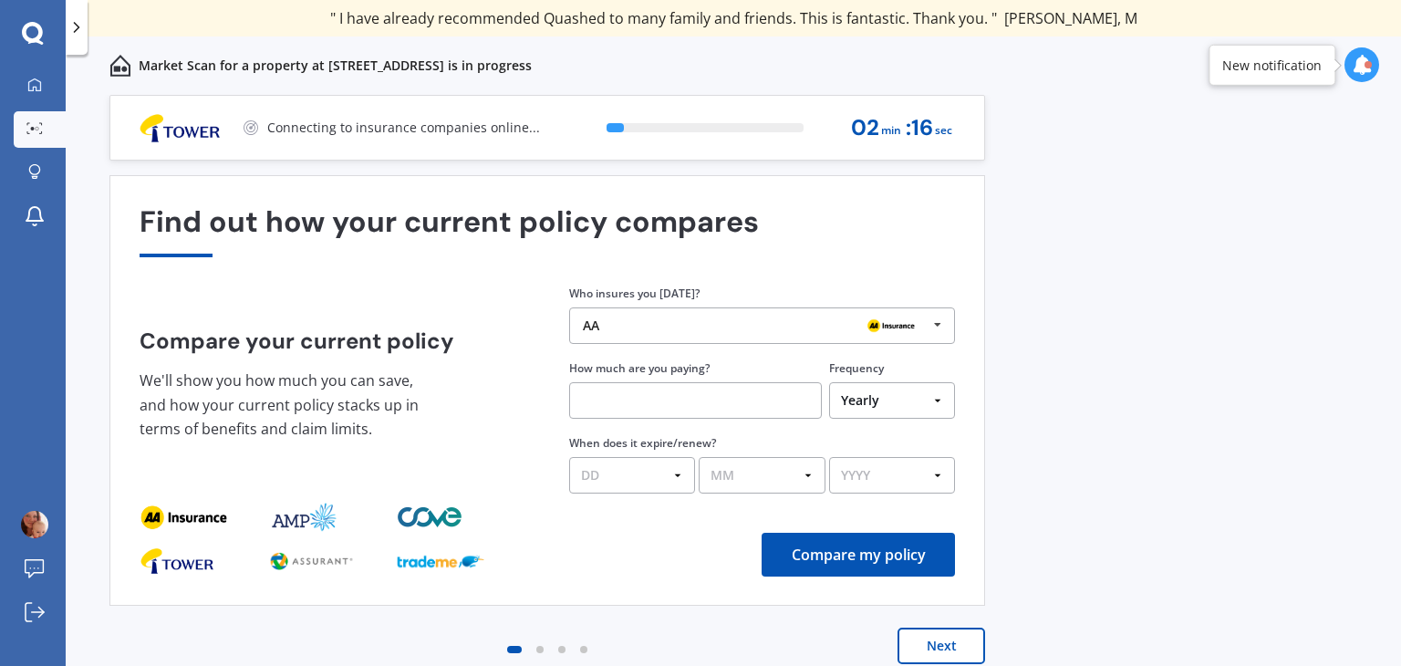
click at [667, 346] on div "Who insures you [DATE]? AA AA Tower AMI State AMP ANZ ASB BNZ Trade Me Insuranc…" at bounding box center [762, 389] width 386 height 210
click at [664, 336] on div "AA AA Tower AMI State AMP ANZ ASB BNZ Trade Me Insurance Westpac Other" at bounding box center [762, 325] width 386 height 36
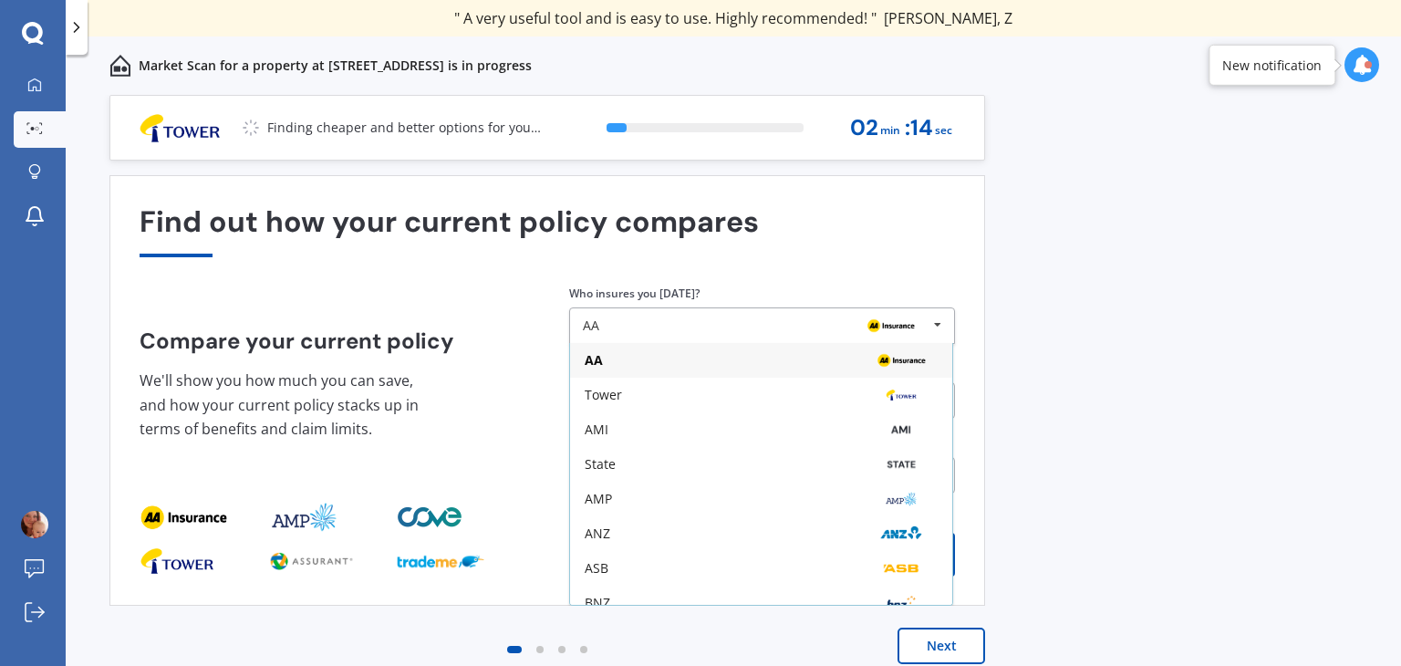
click at [1082, 443] on div "Previous 60,000+ Kiwis have signed up to shop and save on insurance with us " H…" at bounding box center [733, 400] width 1335 height 611
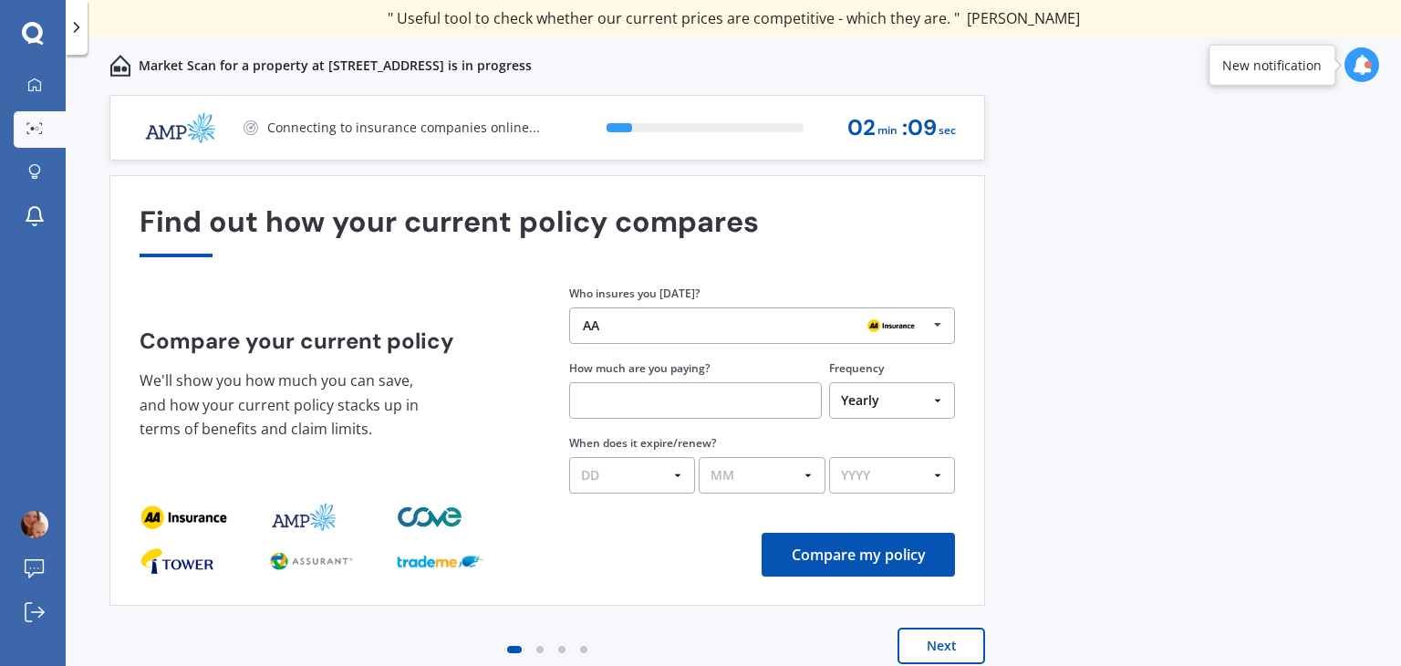
click at [956, 642] on button "Next" at bounding box center [941, 645] width 88 height 36
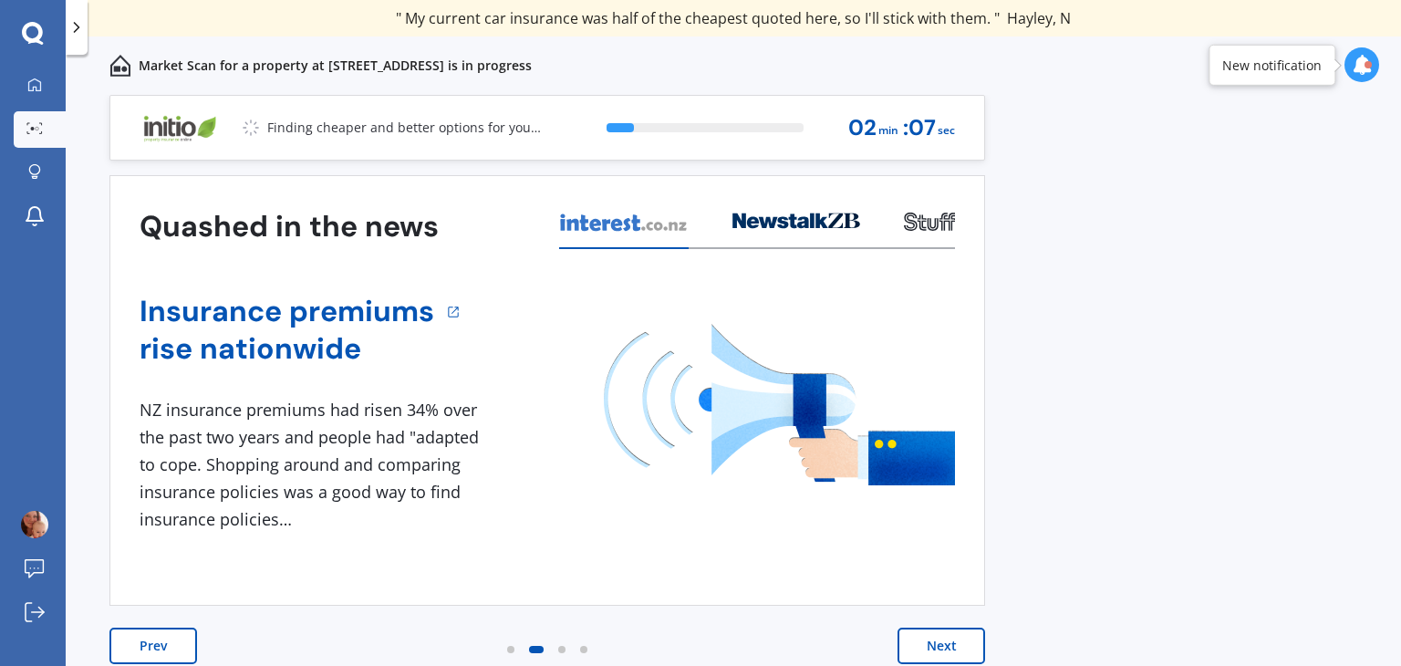
click at [956, 642] on button "Next" at bounding box center [941, 645] width 88 height 36
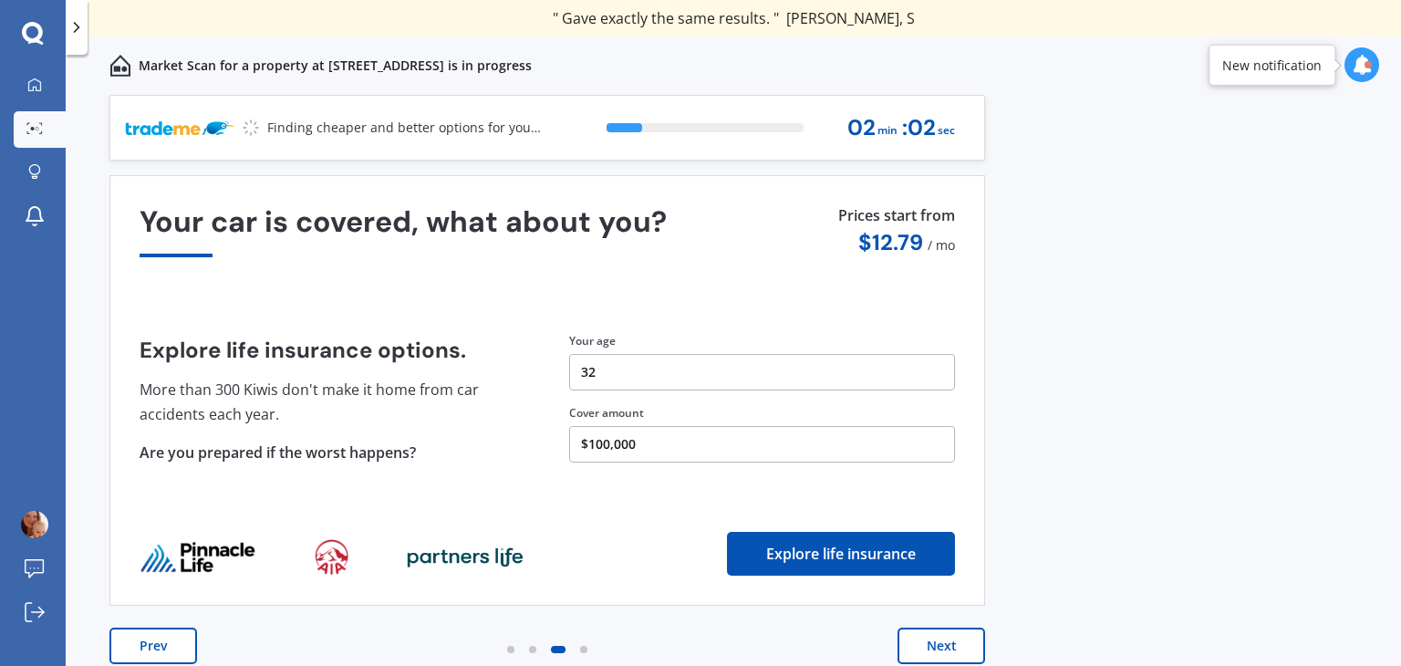
click at [956, 642] on button "Next" at bounding box center [941, 645] width 88 height 36
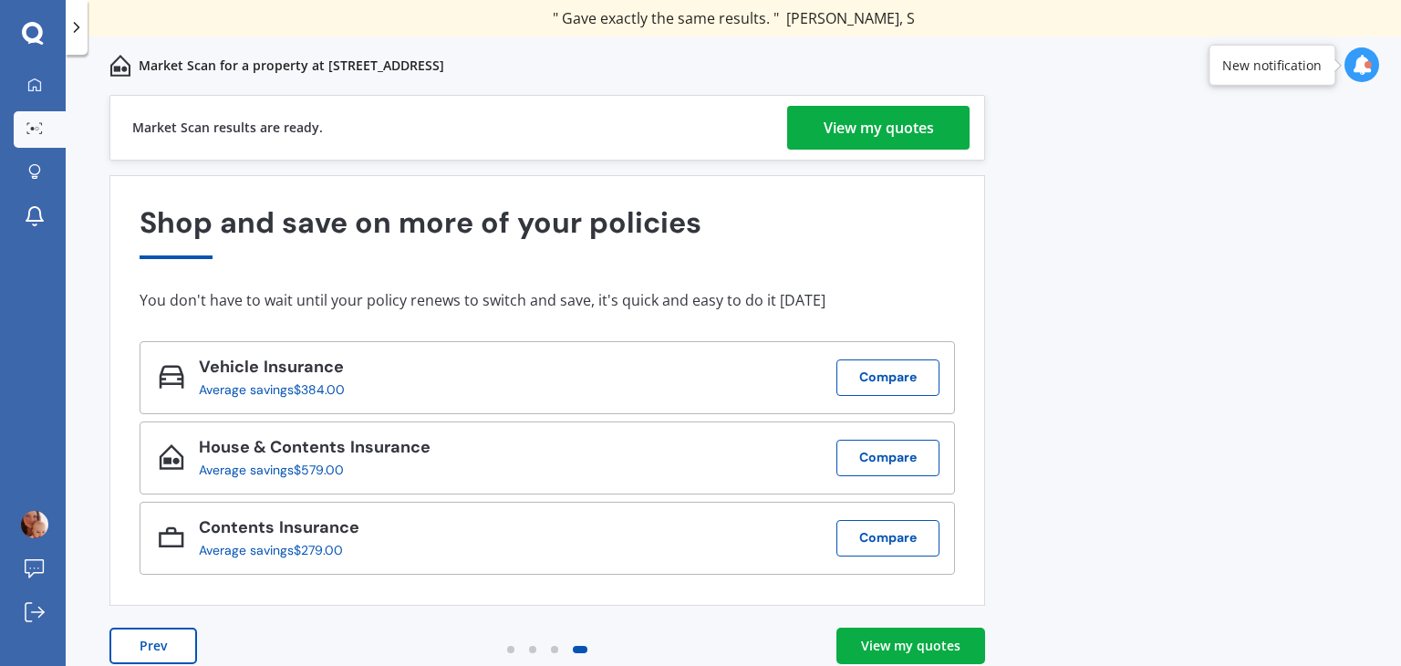
click at [850, 125] on div "View my quotes" at bounding box center [878, 128] width 110 height 44
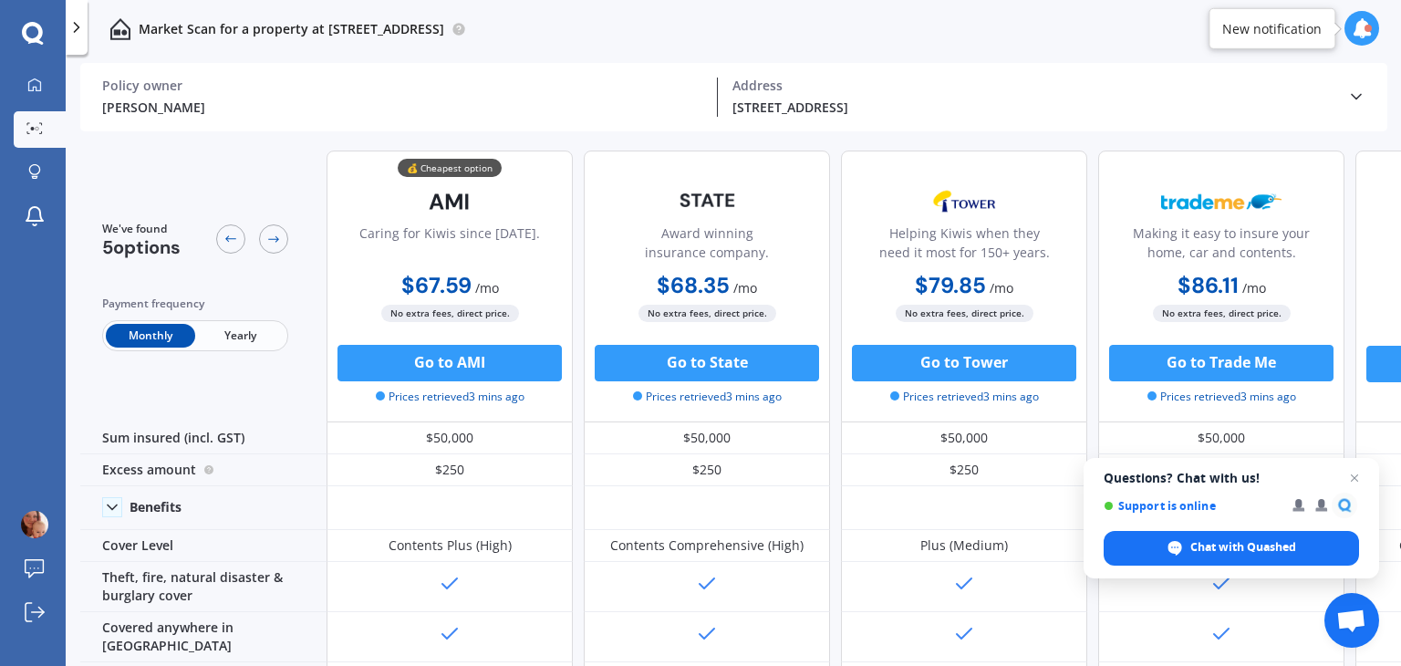
scroll to position [106, 0]
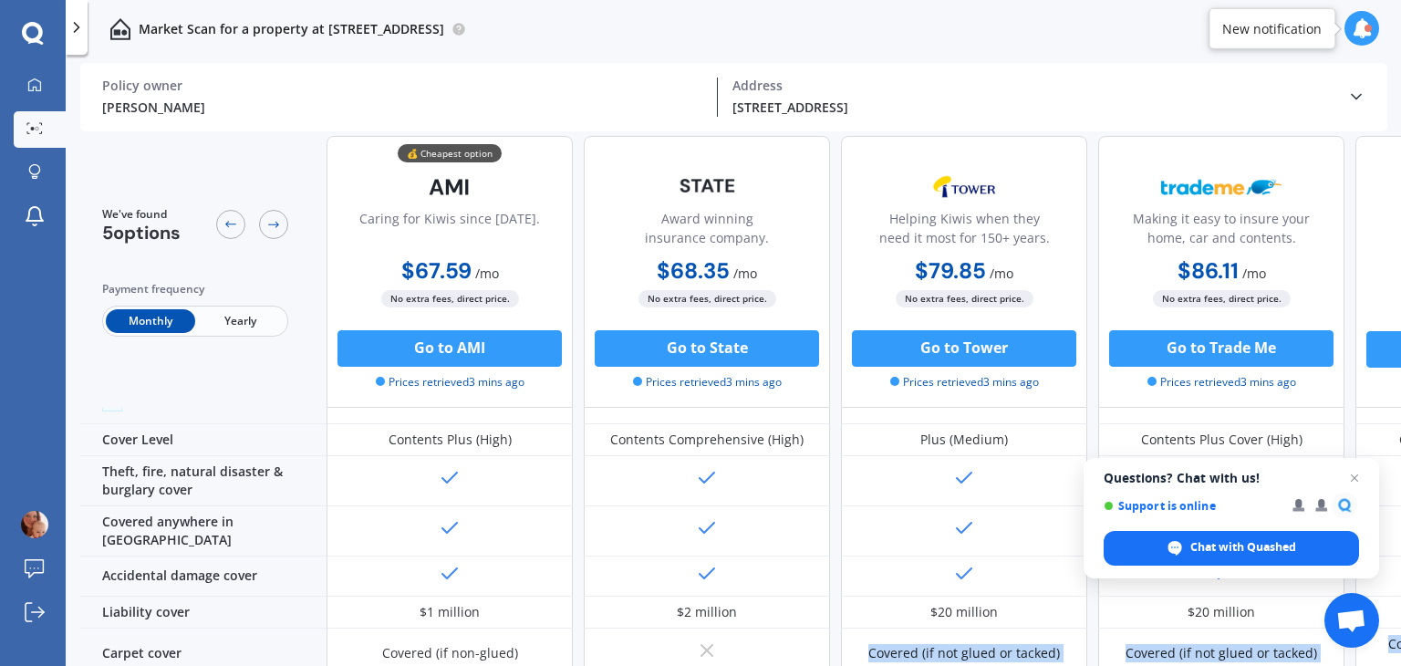
drag, startPoint x: 835, startPoint y: 655, endPoint x: 894, endPoint y: 668, distance: 59.9
click at [894, 665] on html "We are experiencing high volume of Market Scans . Just a heads up we will have …" at bounding box center [700, 333] width 1401 height 666
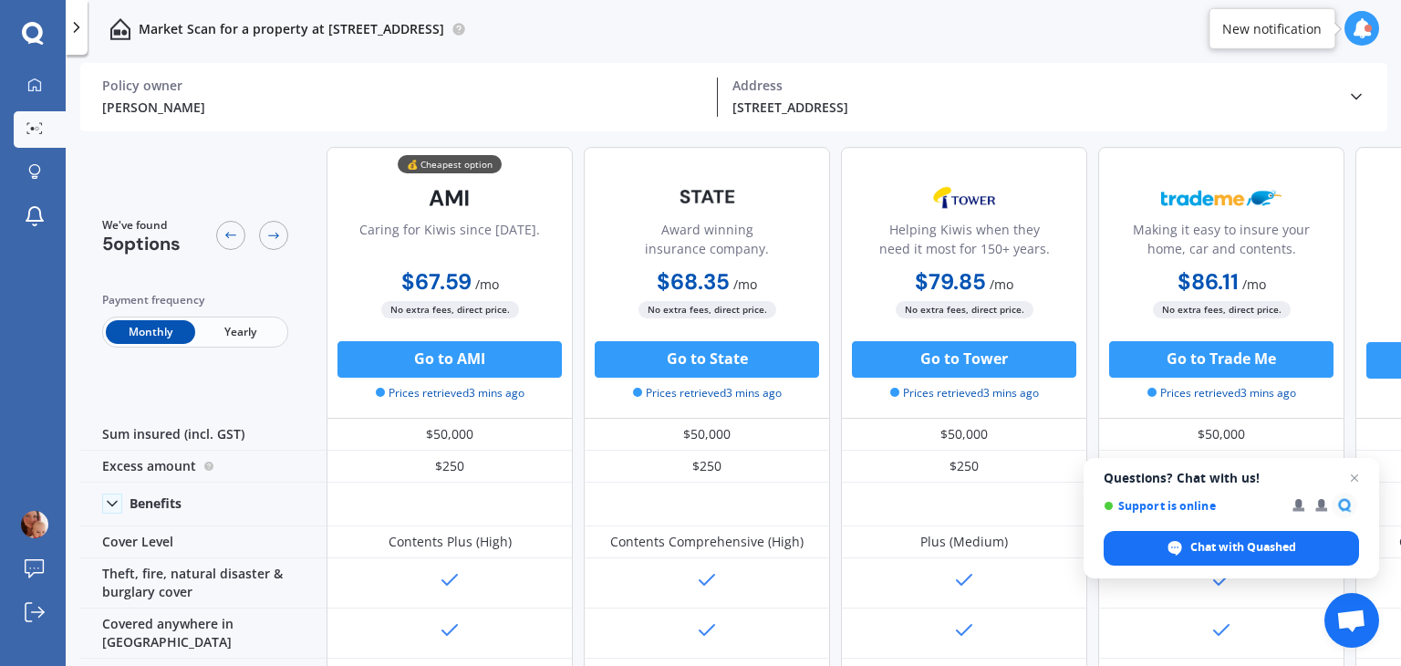
scroll to position [0, 0]
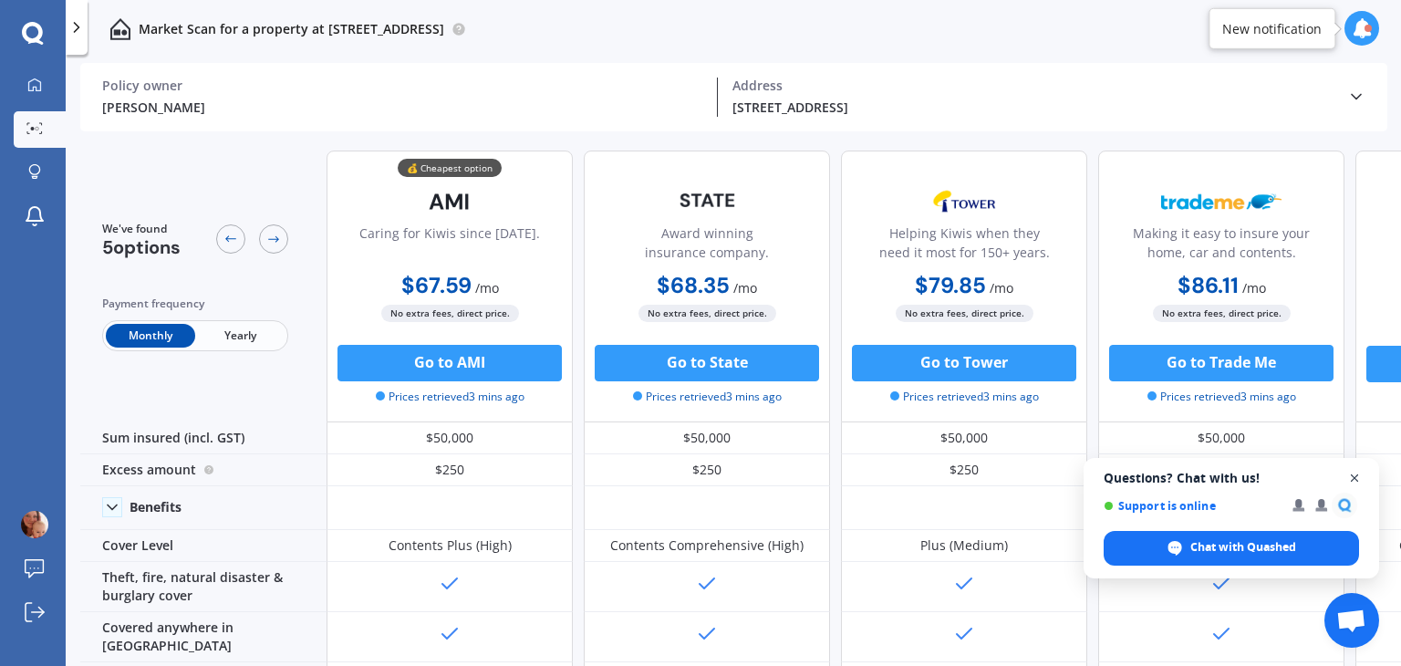
click at [1356, 479] on span "Open chat" at bounding box center [1354, 478] width 23 height 23
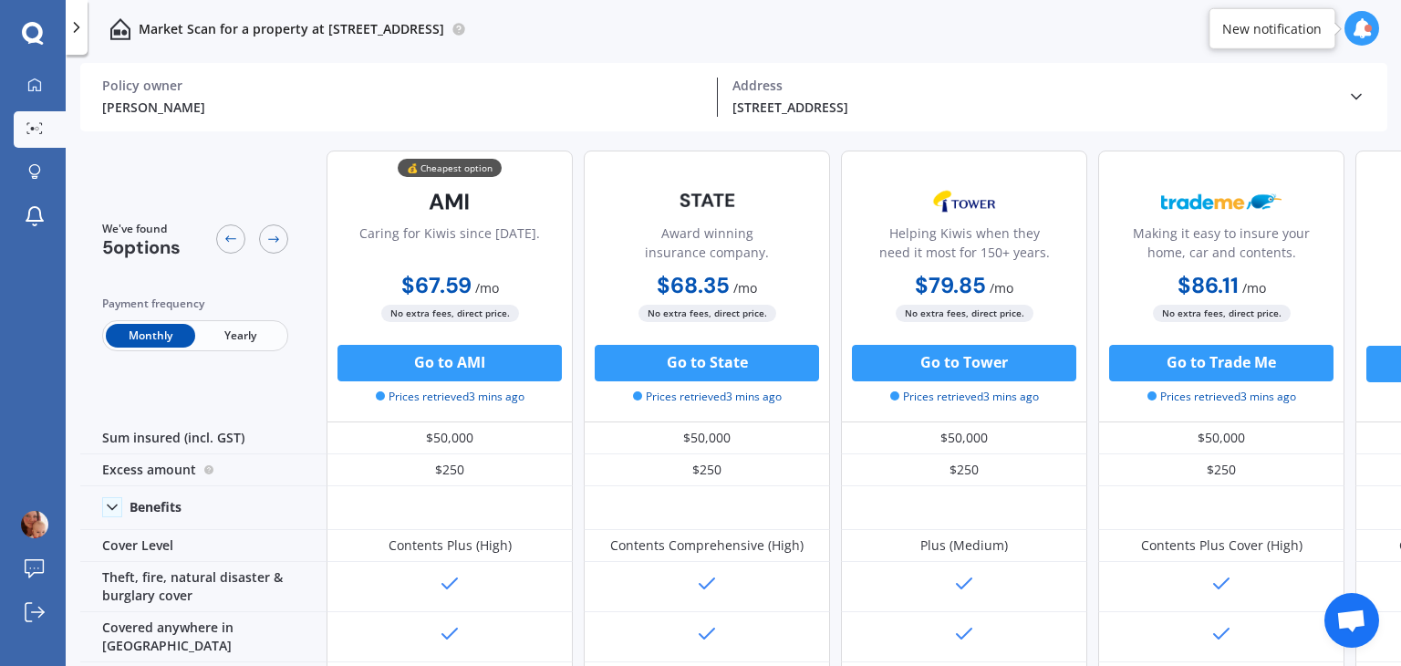
click at [75, 42] on div at bounding box center [77, 27] width 22 height 55
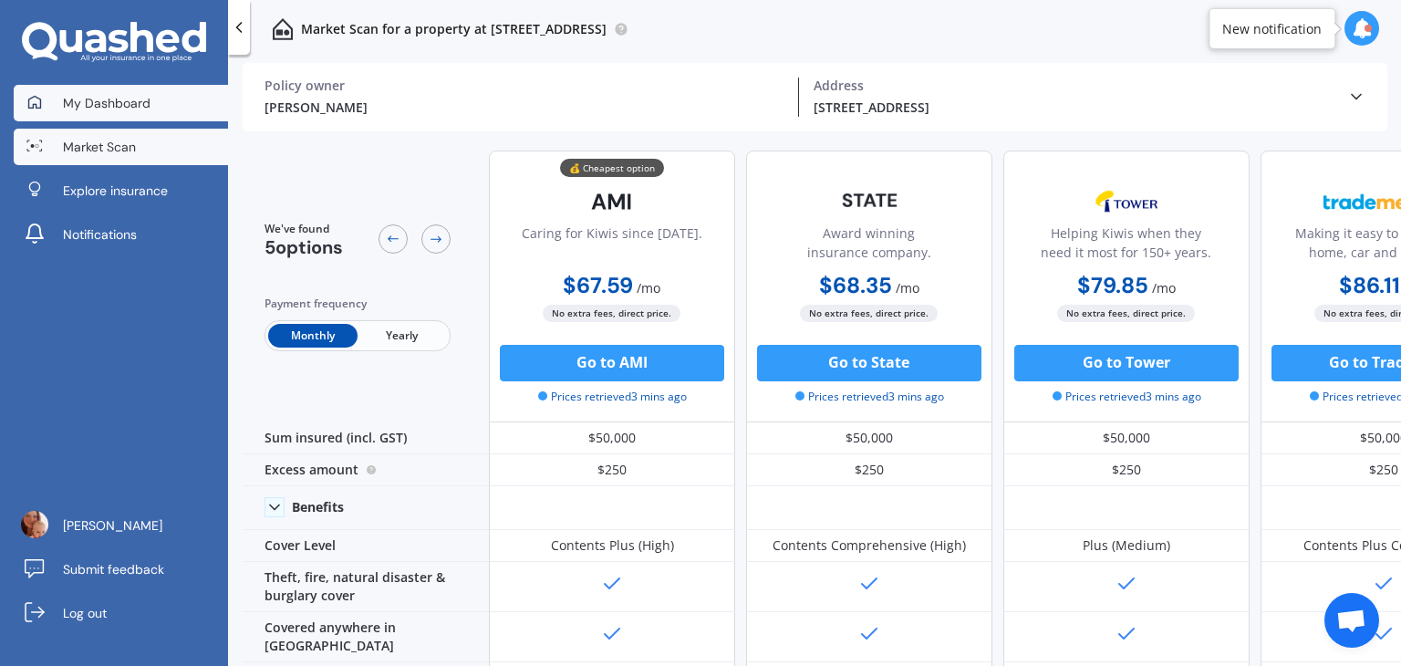
click at [122, 104] on span "My Dashboard" at bounding box center [107, 103] width 88 height 18
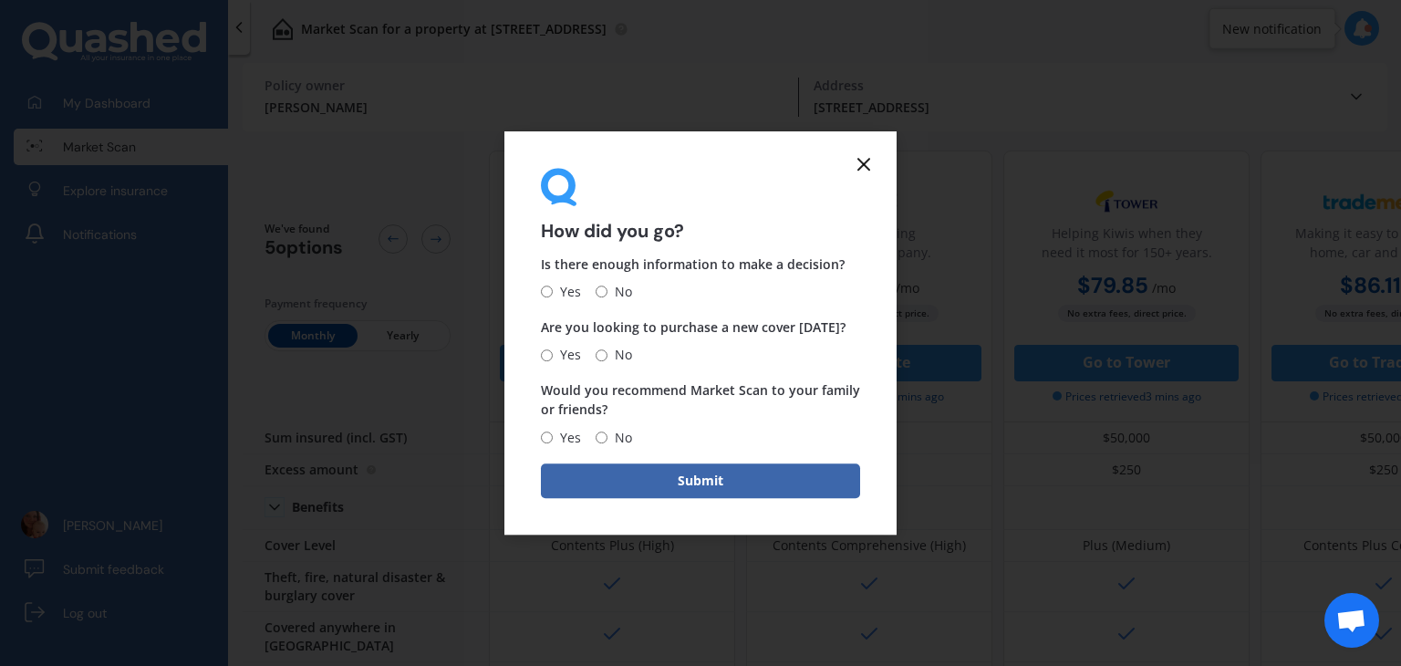
click at [566, 290] on span "Yes" at bounding box center [567, 292] width 28 height 22
click at [553, 290] on input "Yes" at bounding box center [547, 292] width 12 height 12
radio input "true"
click at [568, 357] on span "Yes" at bounding box center [567, 355] width 28 height 22
click at [553, 357] on input "Yes" at bounding box center [547, 355] width 12 height 12
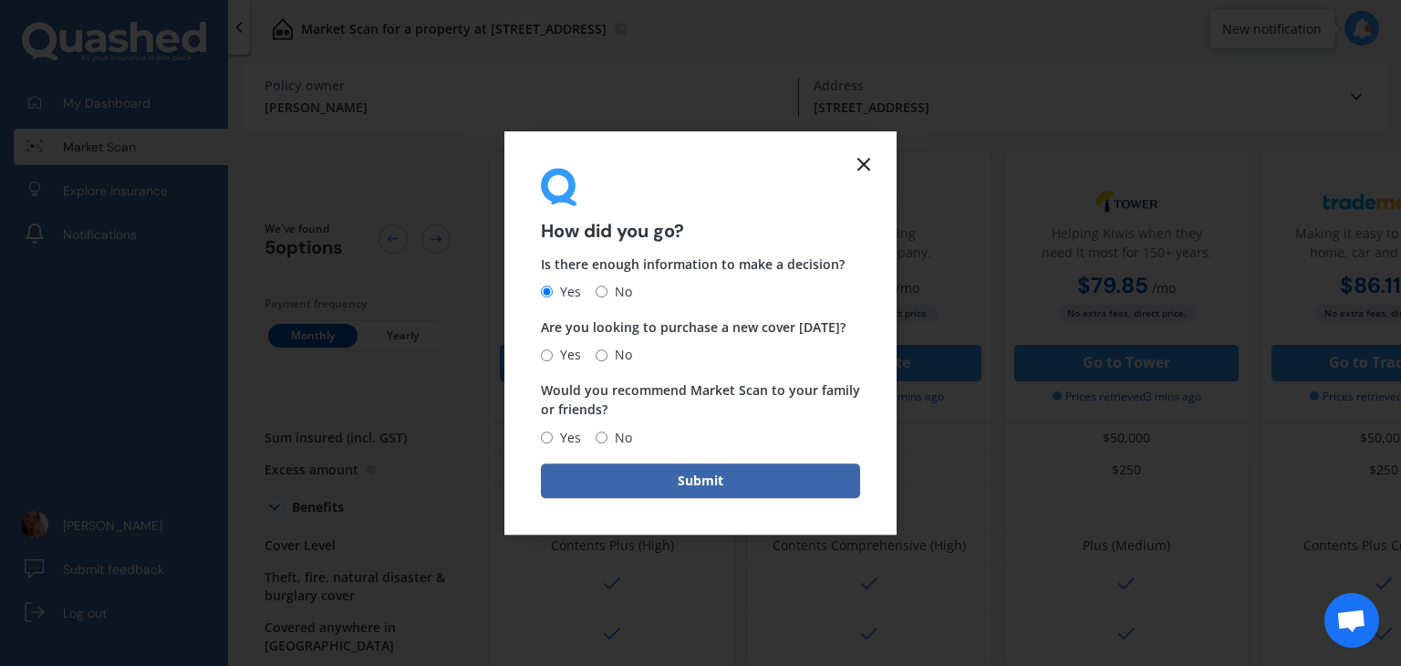
radio input "true"
click at [568, 438] on span "Yes" at bounding box center [567, 438] width 28 height 22
click at [553, 438] on input "Yes" at bounding box center [547, 437] width 12 height 12
radio input "true"
click at [640, 492] on button "Submit" at bounding box center [700, 480] width 319 height 35
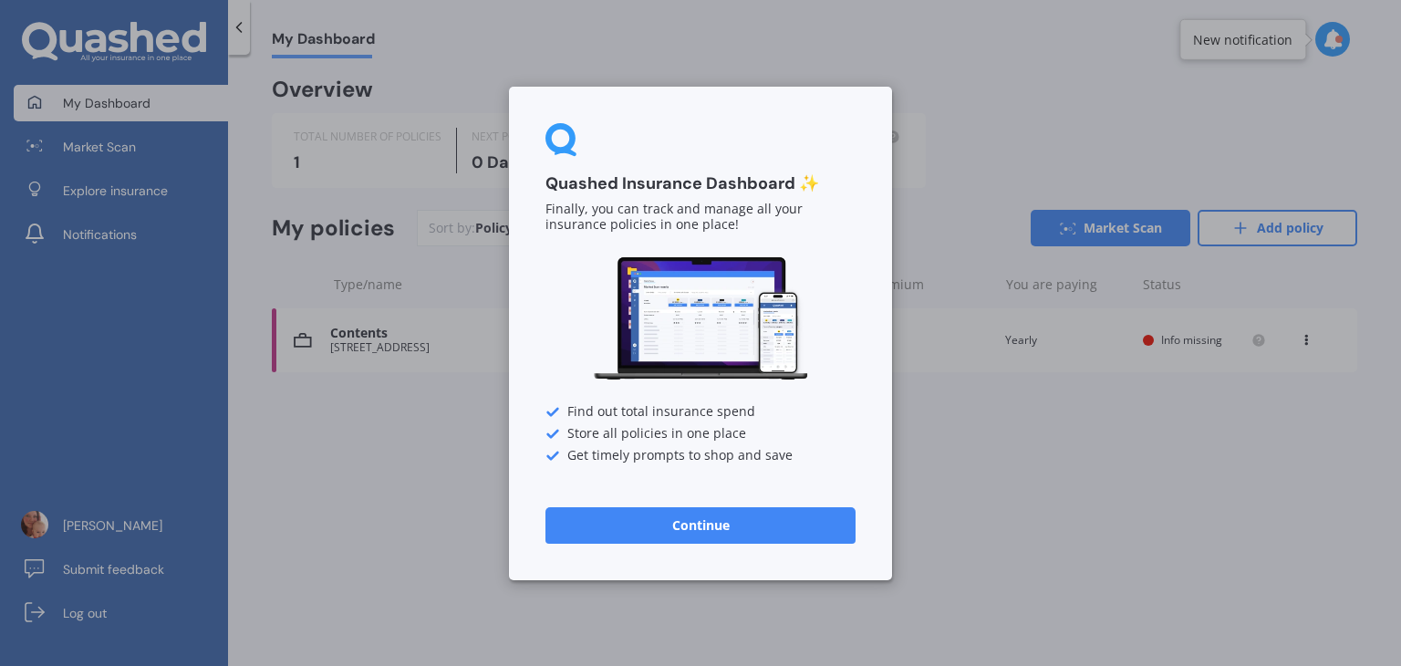
click at [703, 513] on button "Continue" at bounding box center [700, 524] width 310 height 36
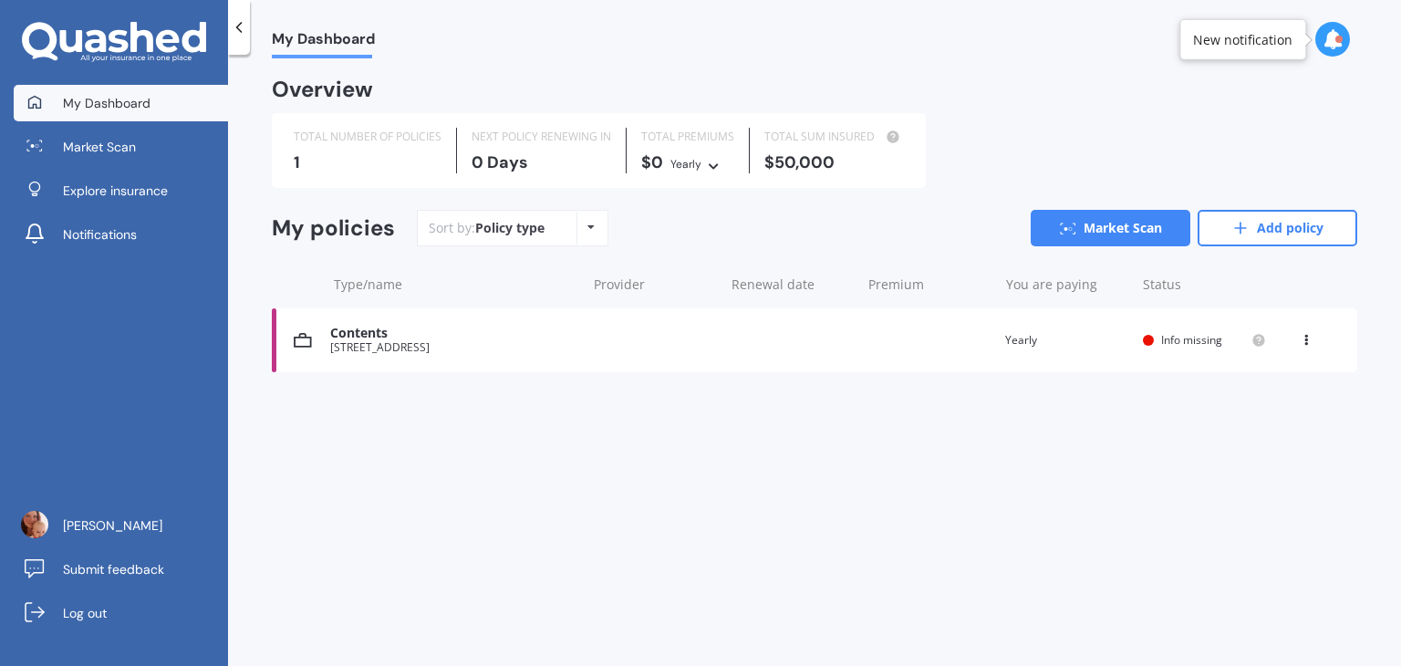
click at [1180, 337] on span "Info missing" at bounding box center [1191, 340] width 61 height 16
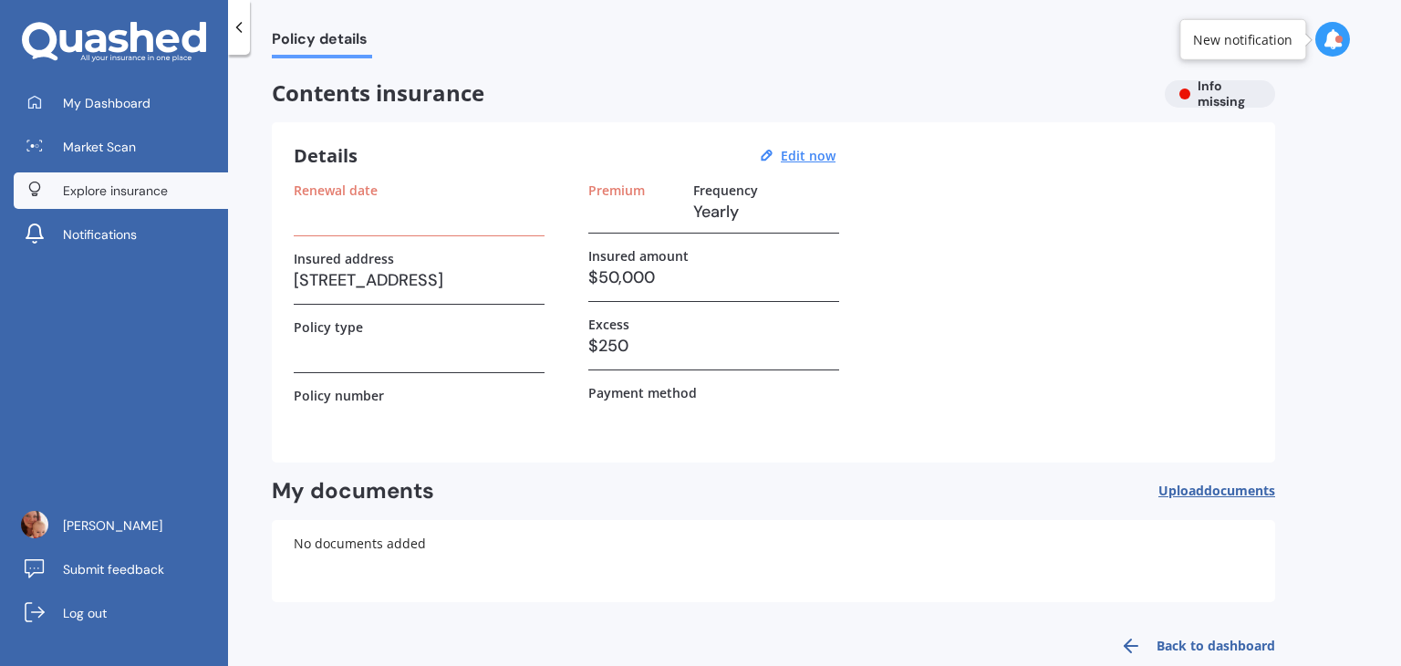
click at [110, 189] on span "Explore insurance" at bounding box center [115, 190] width 105 height 18
